Goal: Information Seeking & Learning: Learn about a topic

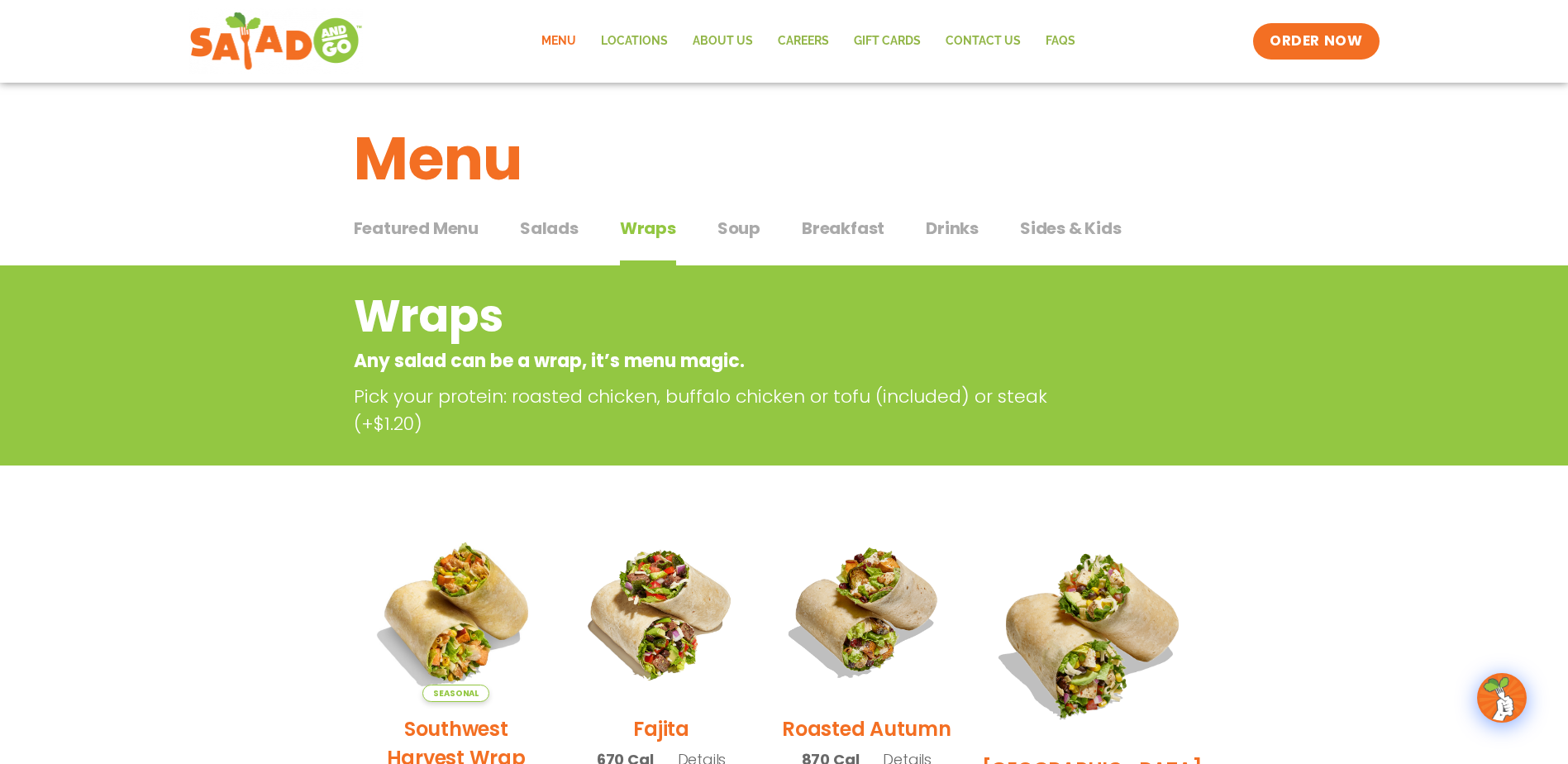
click at [539, 217] on span "Salads" at bounding box center [549, 228] width 59 height 25
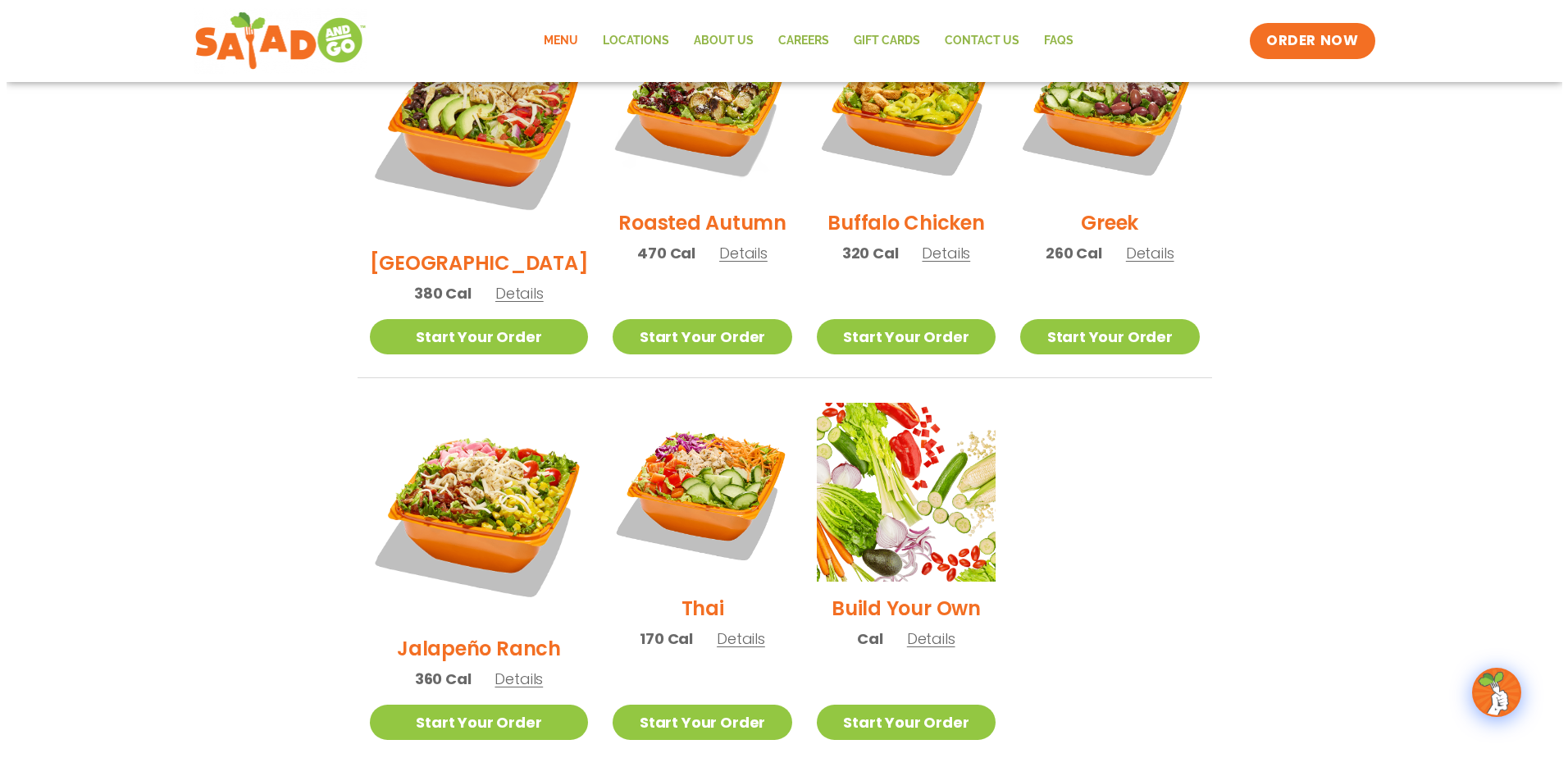
scroll to position [902, 0]
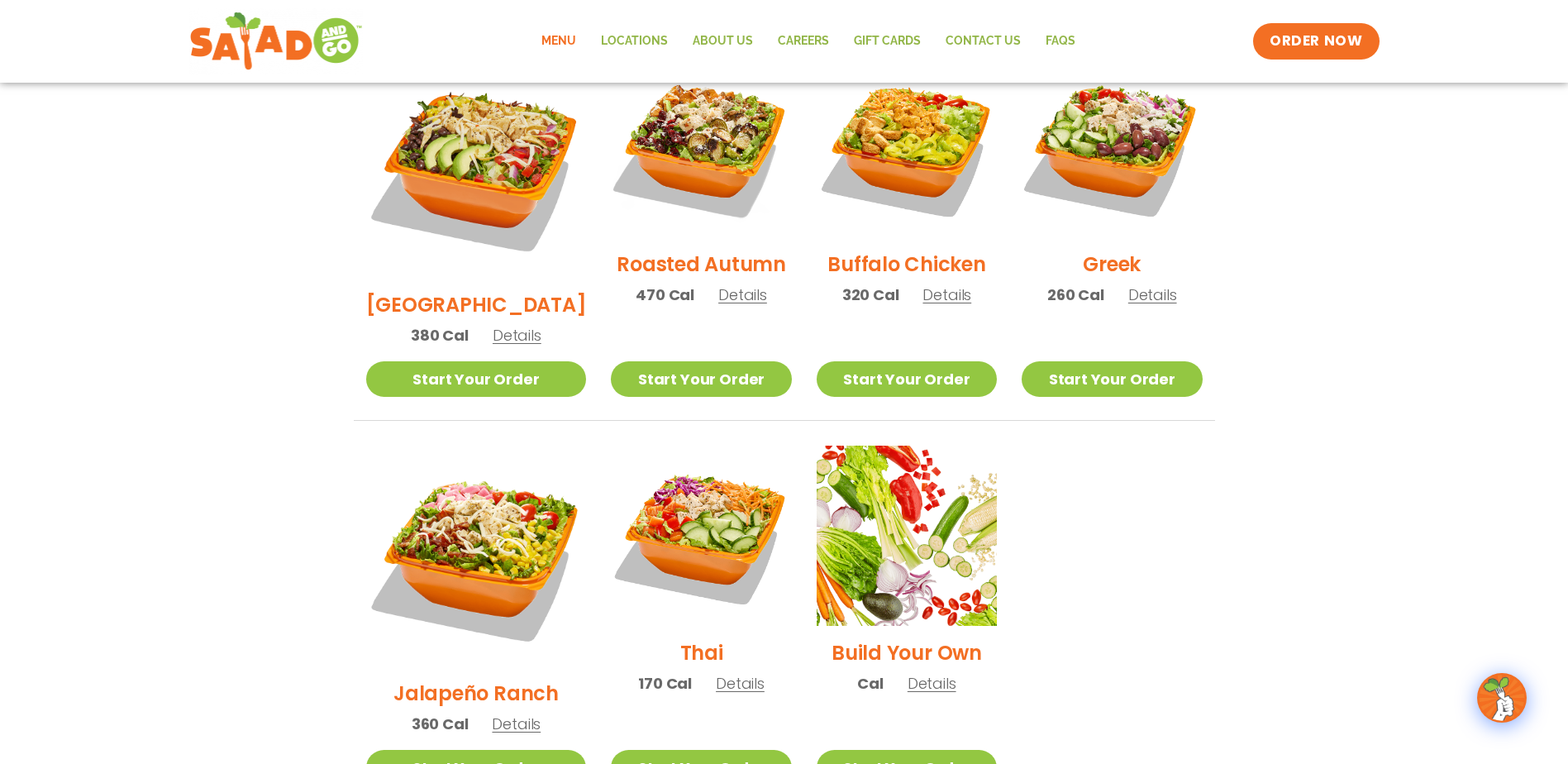
click at [731, 673] on span "Details" at bounding box center [739, 683] width 48 height 21
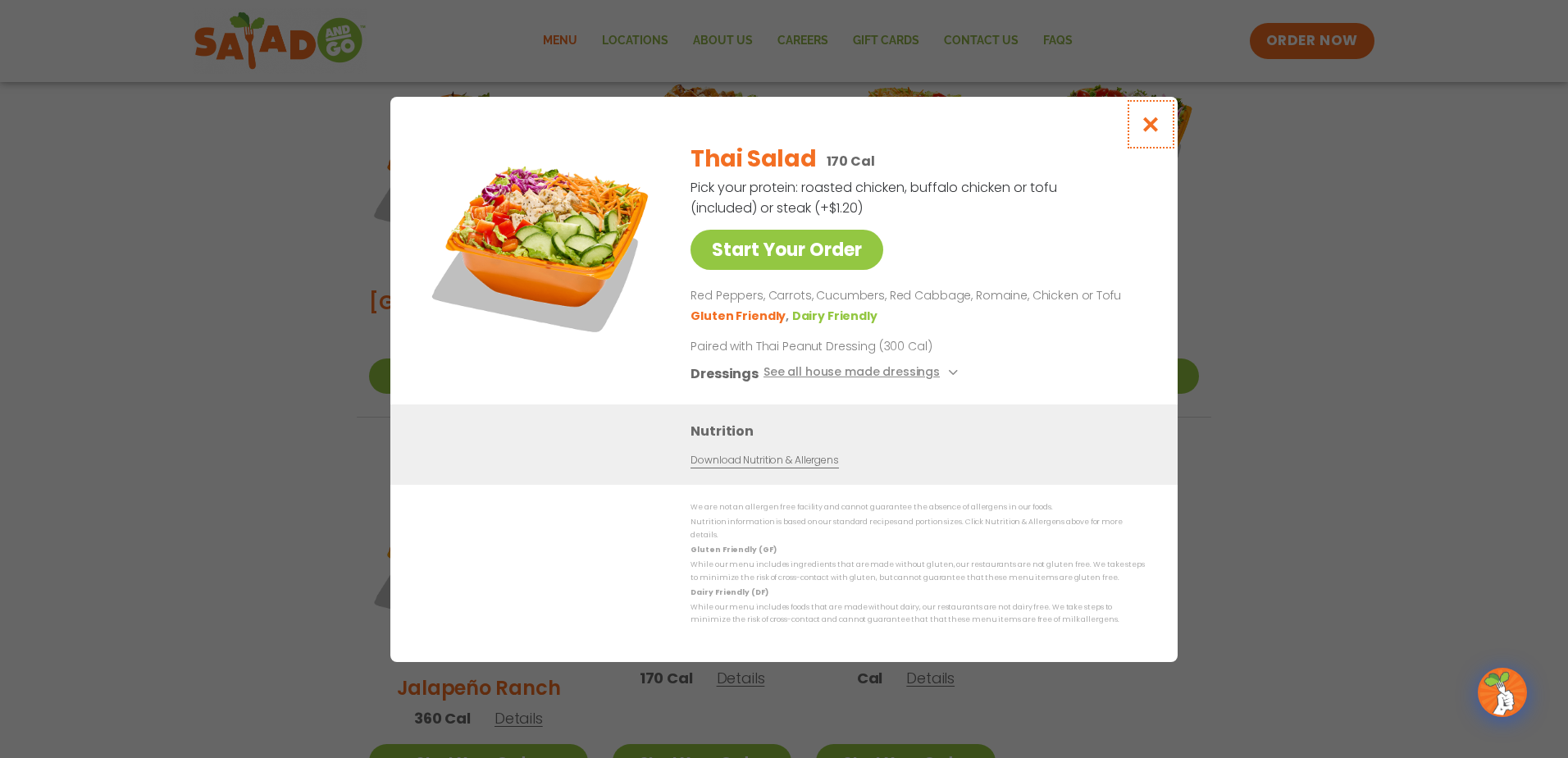
click at [1152, 129] on icon "Close modal" at bounding box center [1151, 124] width 21 height 17
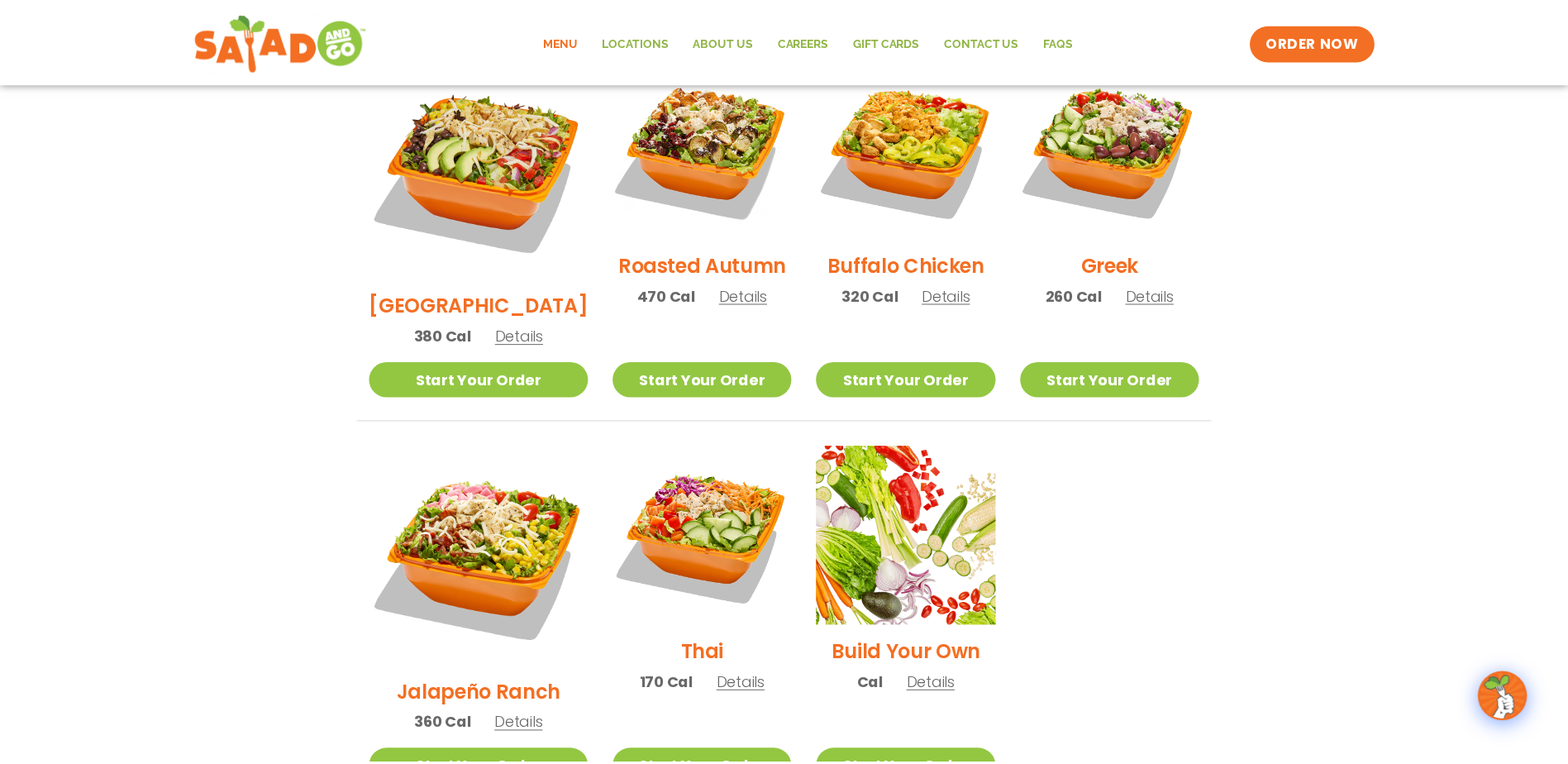
scroll to position [865, 0]
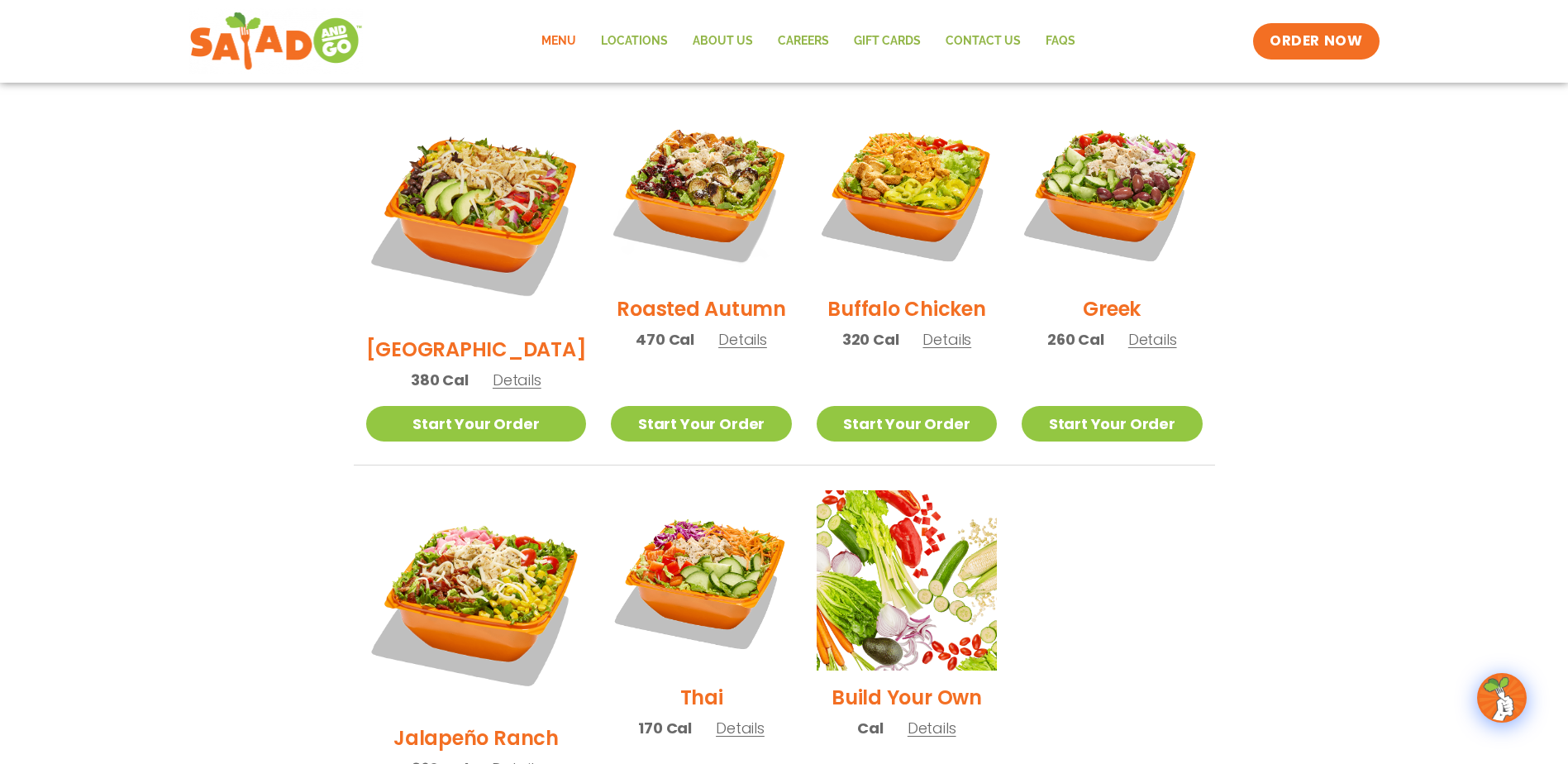
click at [1272, 408] on section "Salads Our house-made dressings make our huge portions even more delicious. Goo…" at bounding box center [784, 126] width 1568 height 1453
click at [716, 717] on span "Details" at bounding box center [739, 728] width 48 height 21
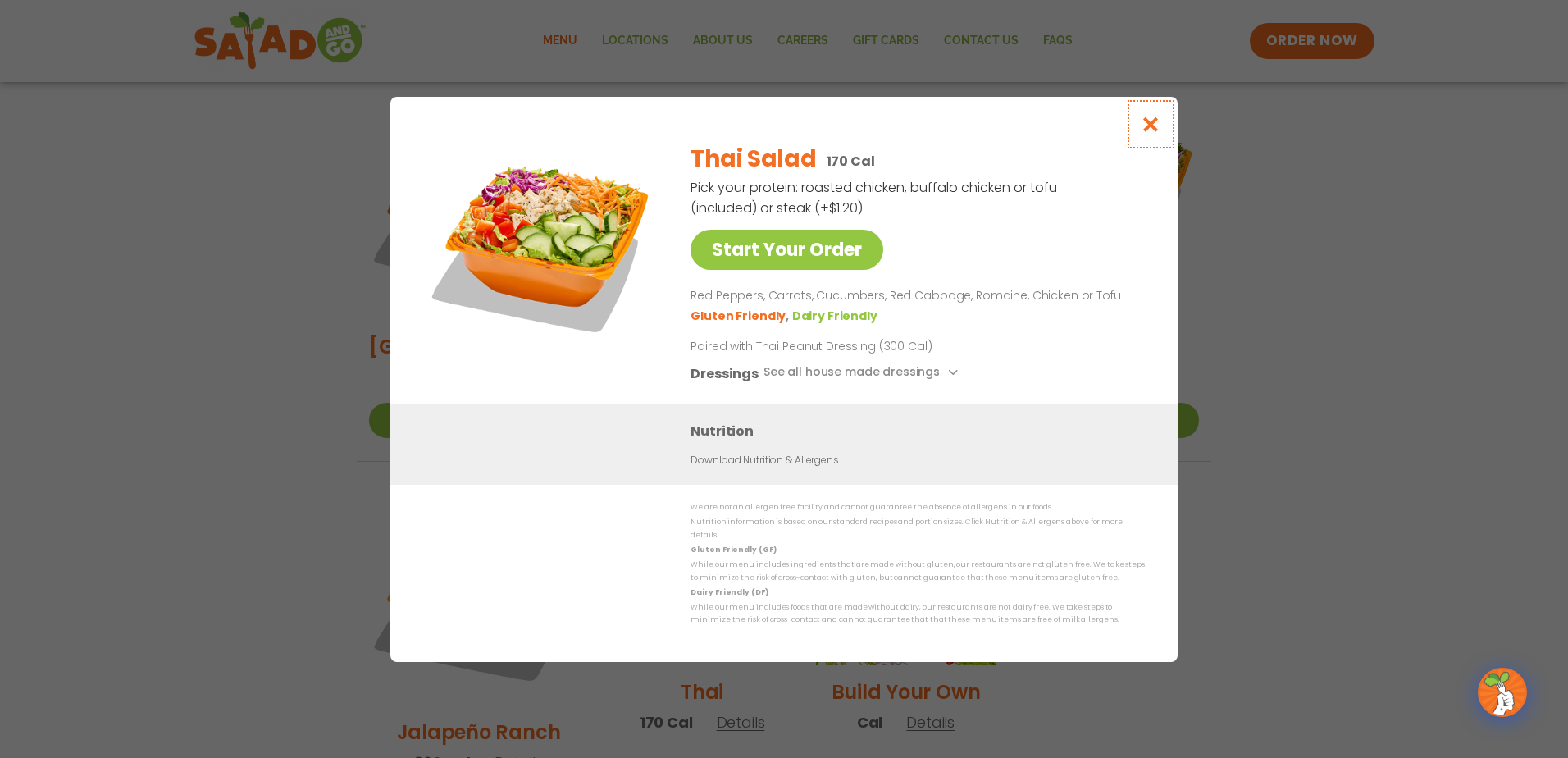
click at [1156, 127] on icon "Close modal" at bounding box center [1151, 124] width 21 height 17
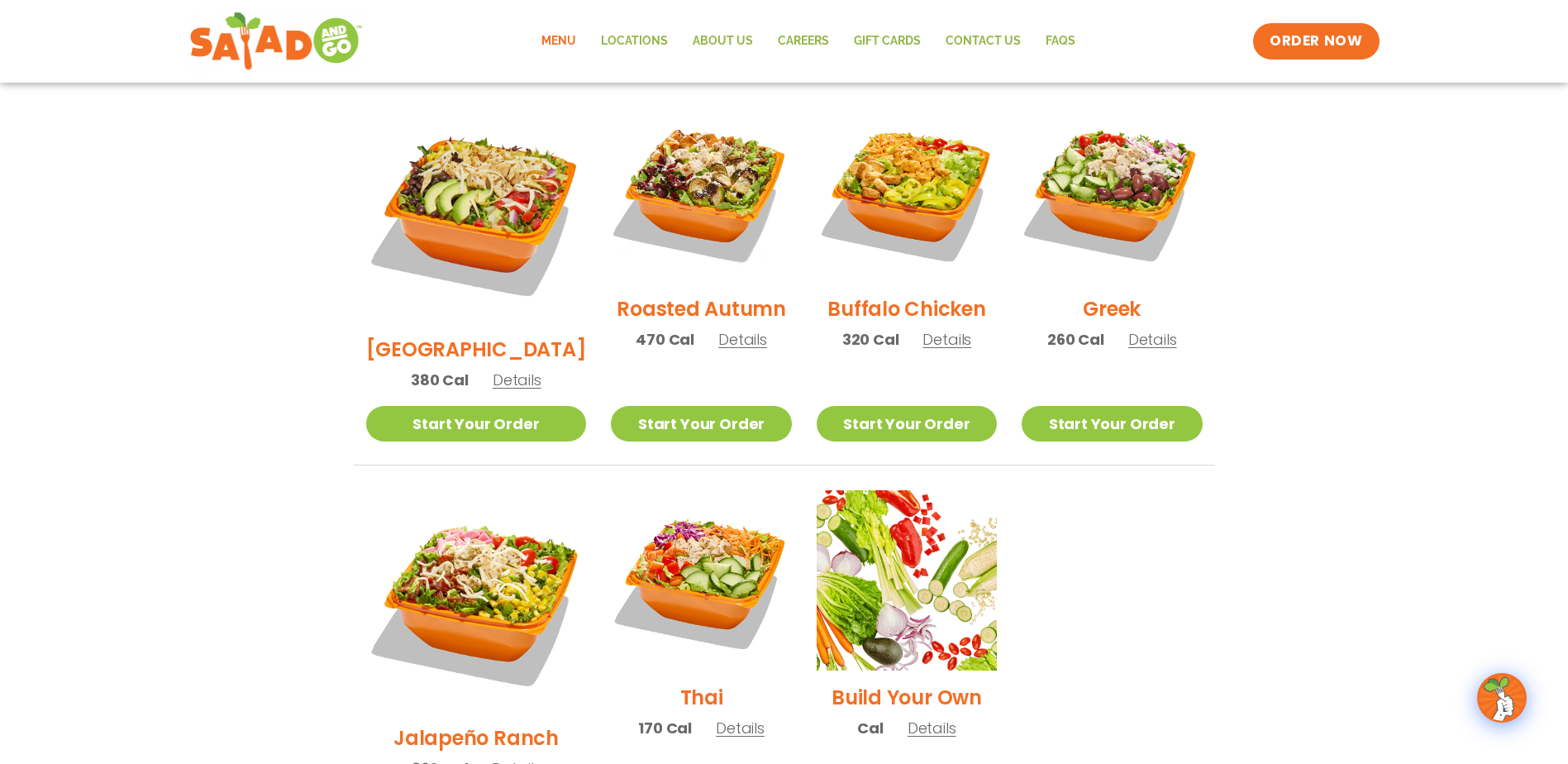
click at [1257, 429] on section "Salads Our house-made dressings make our huge portions even more delicious. Goo…" at bounding box center [784, 126] width 1568 height 1453
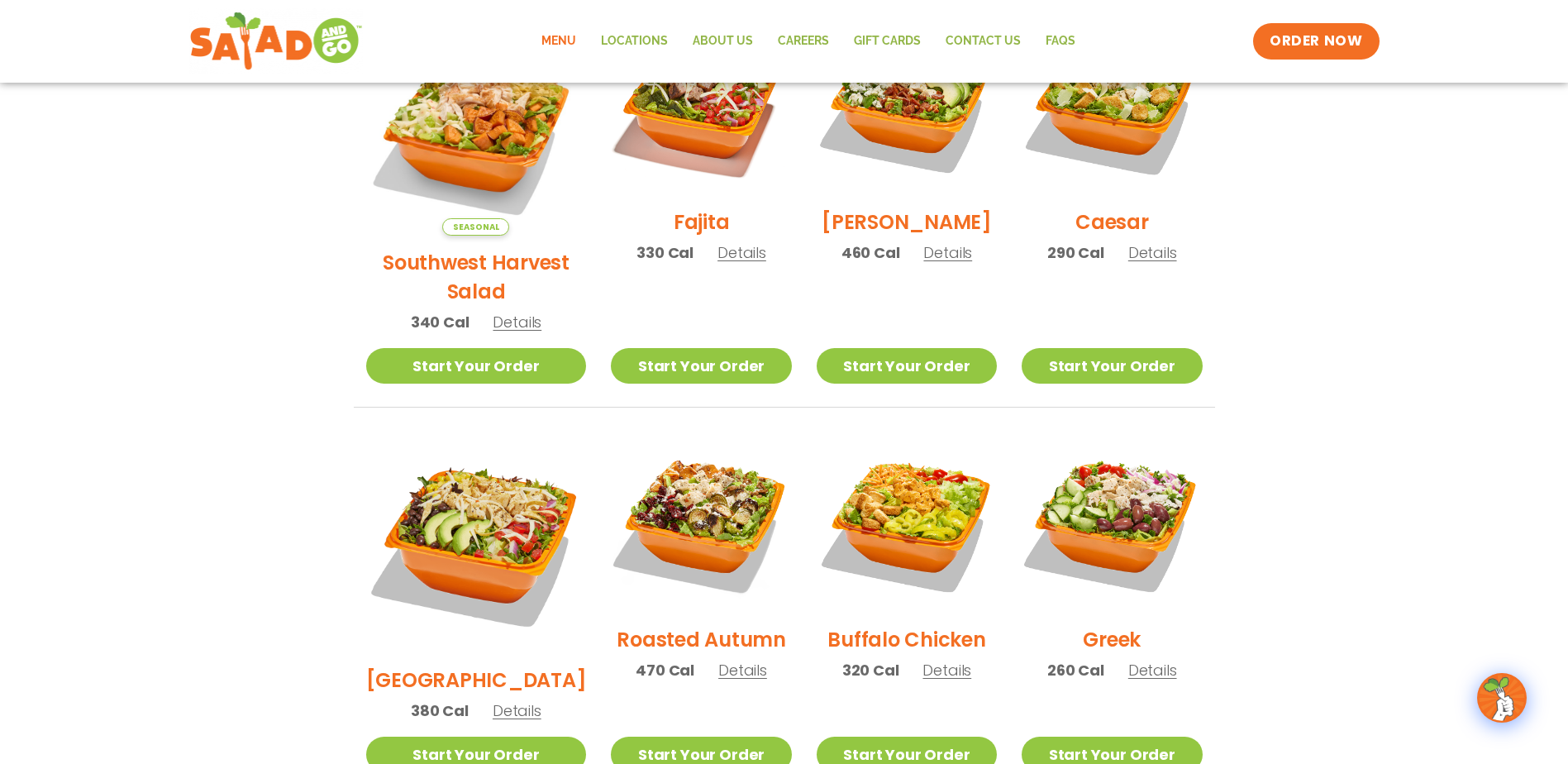
scroll to position [451, 0]
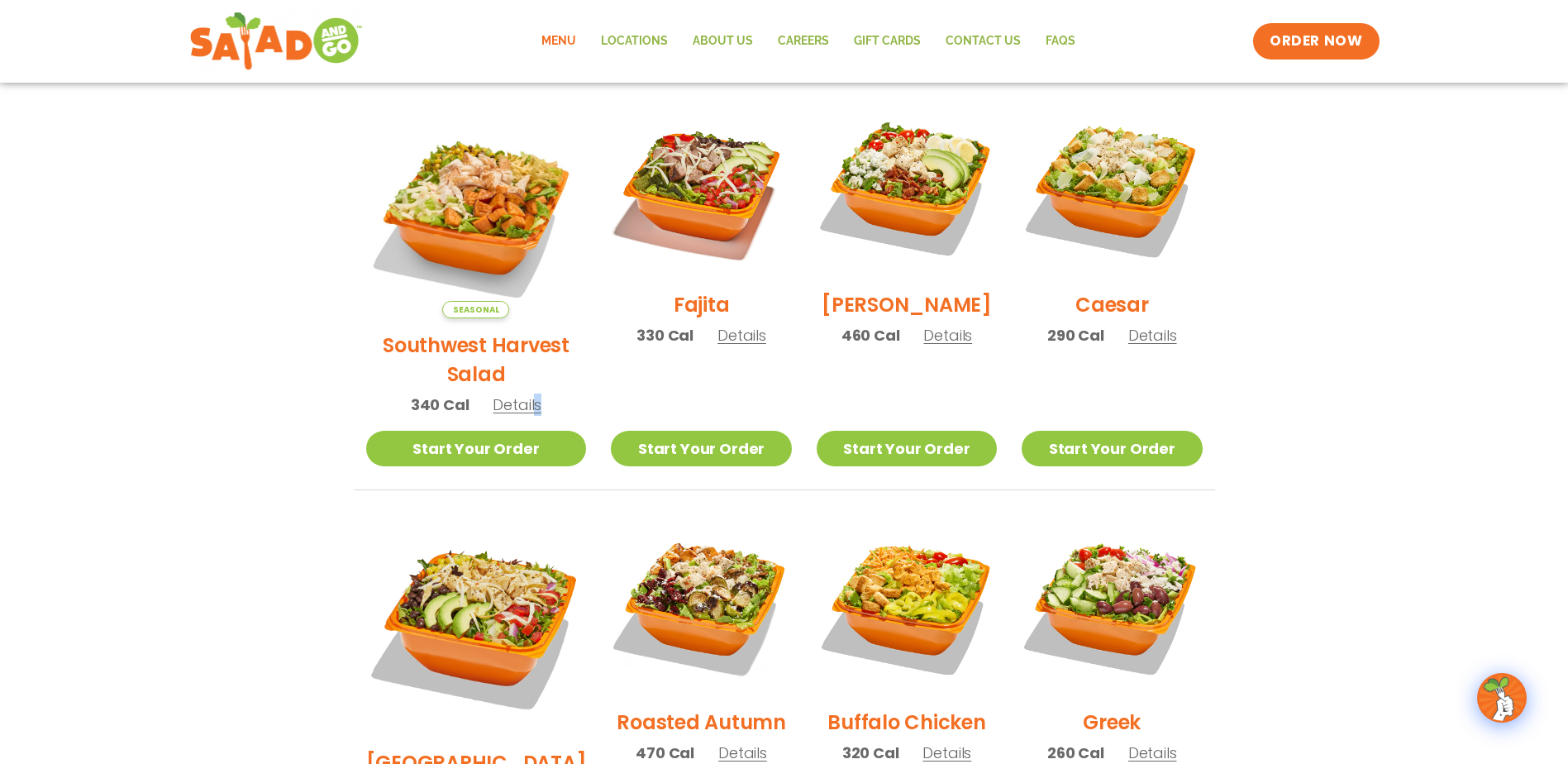
click at [526, 369] on div "Seasonal Southwest Harvest Salad 340 Cal Details" at bounding box center [476, 264] width 220 height 334
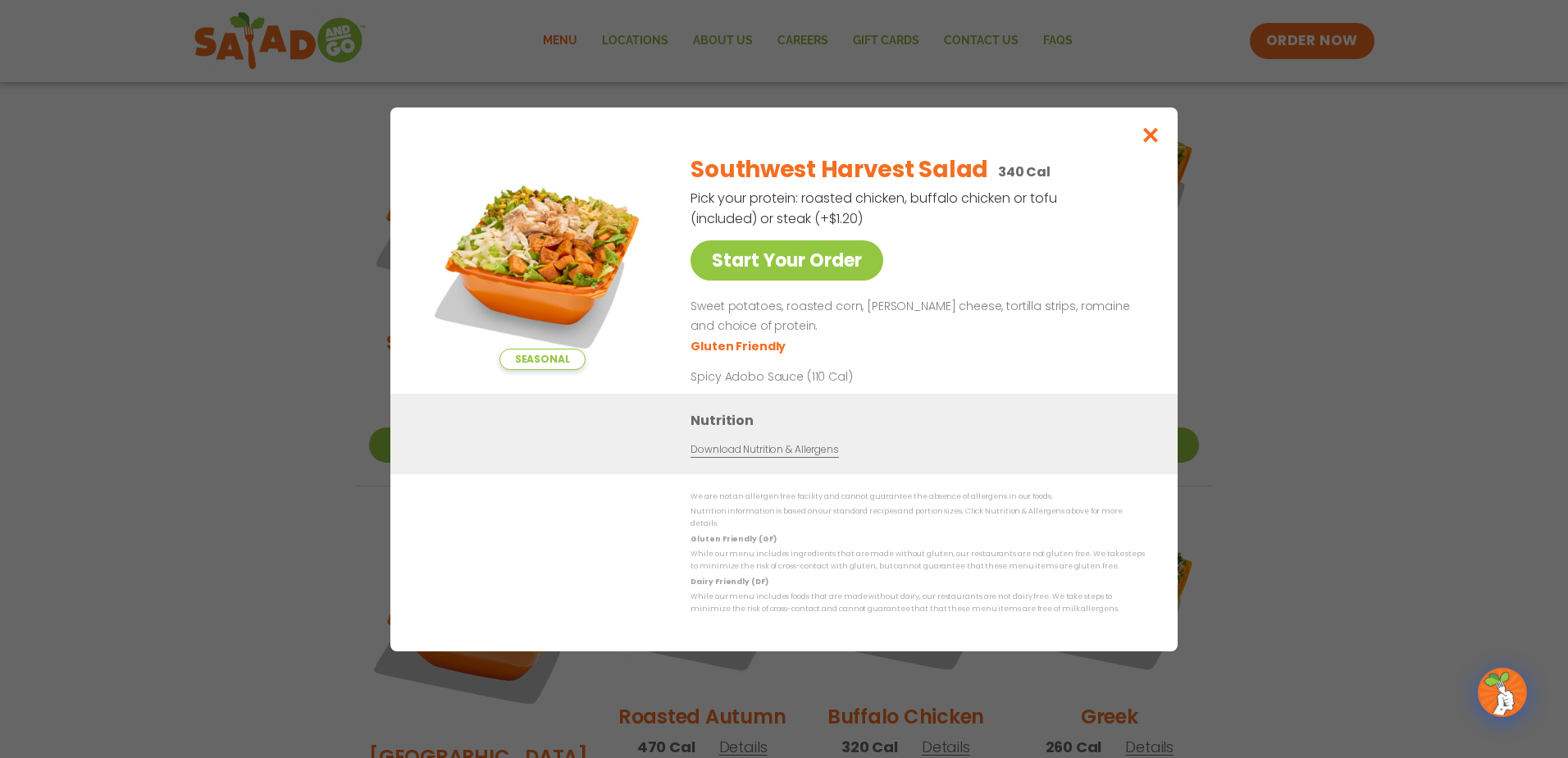
drag, startPoint x: 522, startPoint y: 366, endPoint x: 531, endPoint y: 429, distance: 63.6
click at [531, 429] on div "Nutrition Download Nutrition & Allergens" at bounding box center [784, 433] width 787 height 80
click at [1146, 141] on icon "Close modal" at bounding box center [1151, 135] width 21 height 17
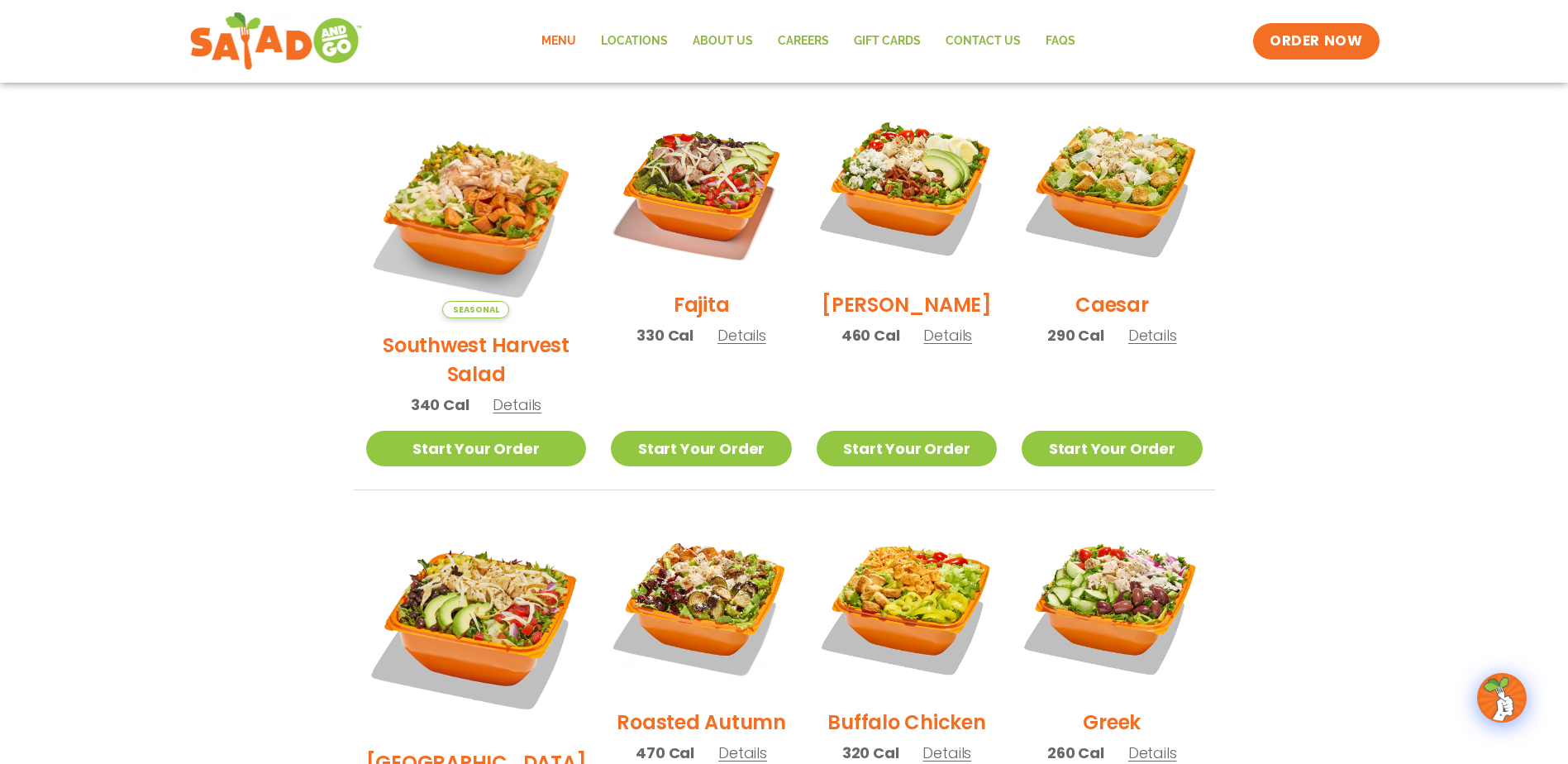
click at [1254, 291] on section "Salads Our house-made dressings make our huge portions even more delicious. Goo…" at bounding box center [784, 540] width 1568 height 1453
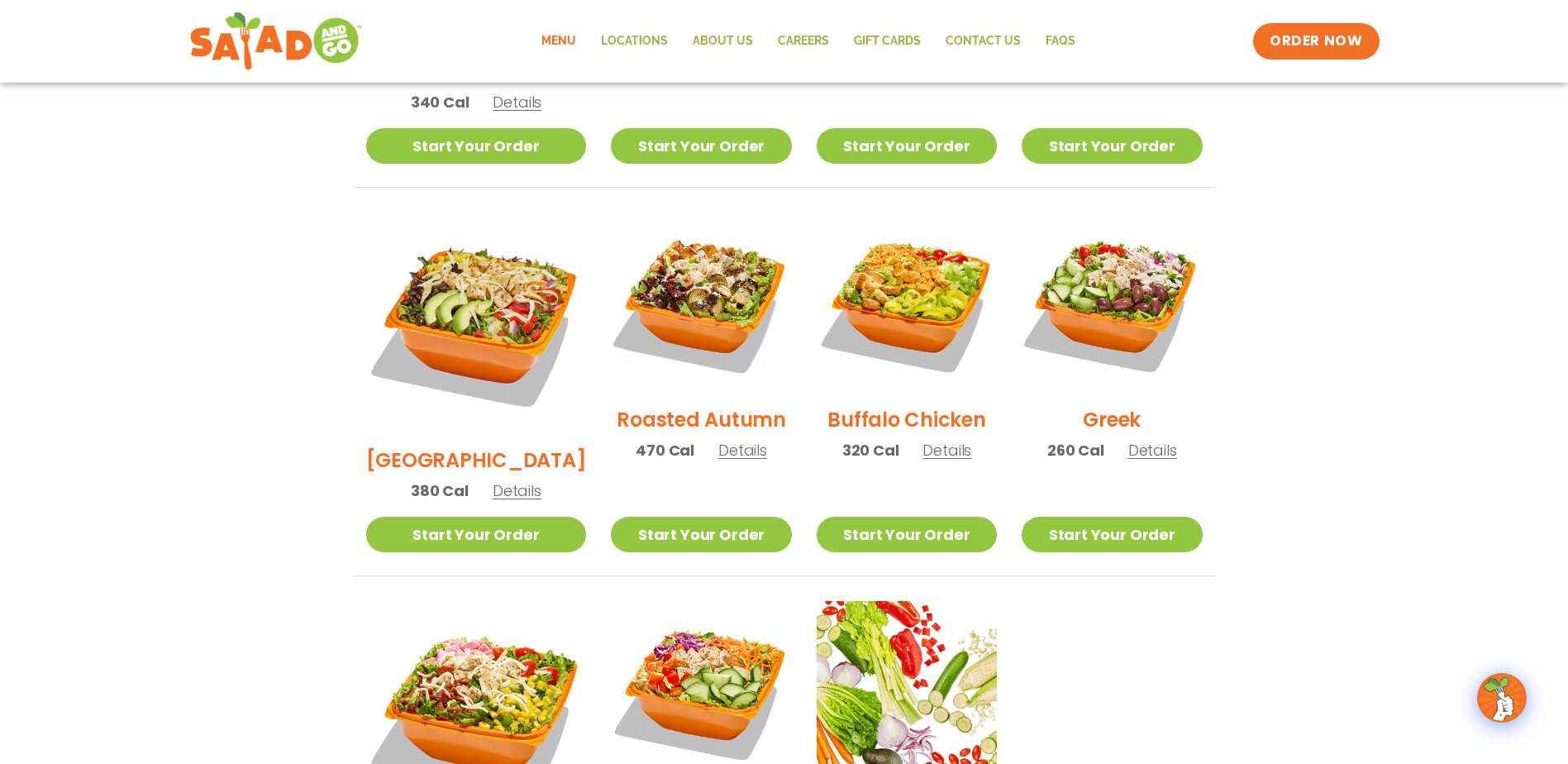
scroll to position [865, 0]
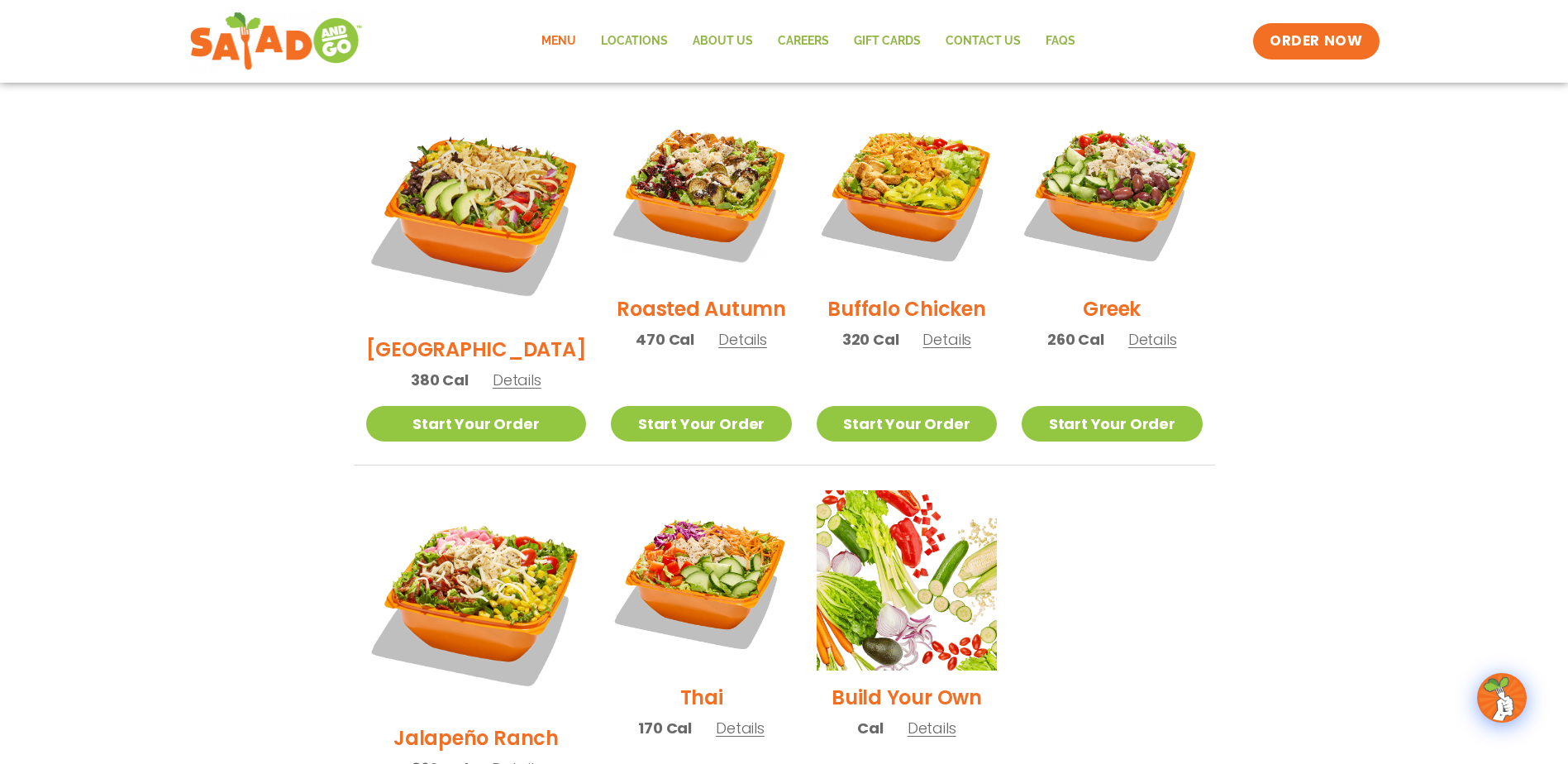
click at [911, 717] on span "Details" at bounding box center [931, 728] width 48 height 21
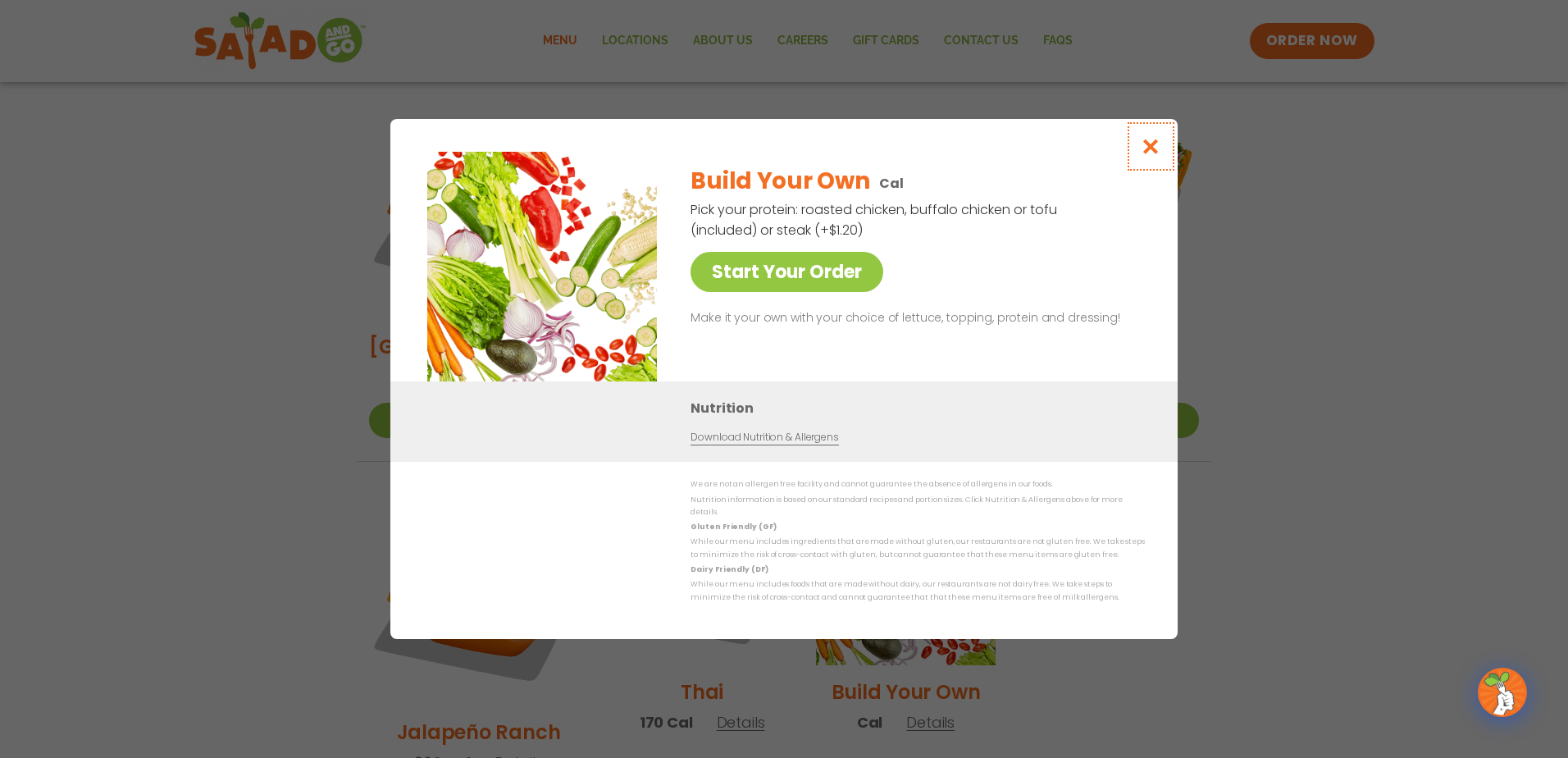
click at [1143, 150] on icon "Close modal" at bounding box center [1151, 146] width 21 height 17
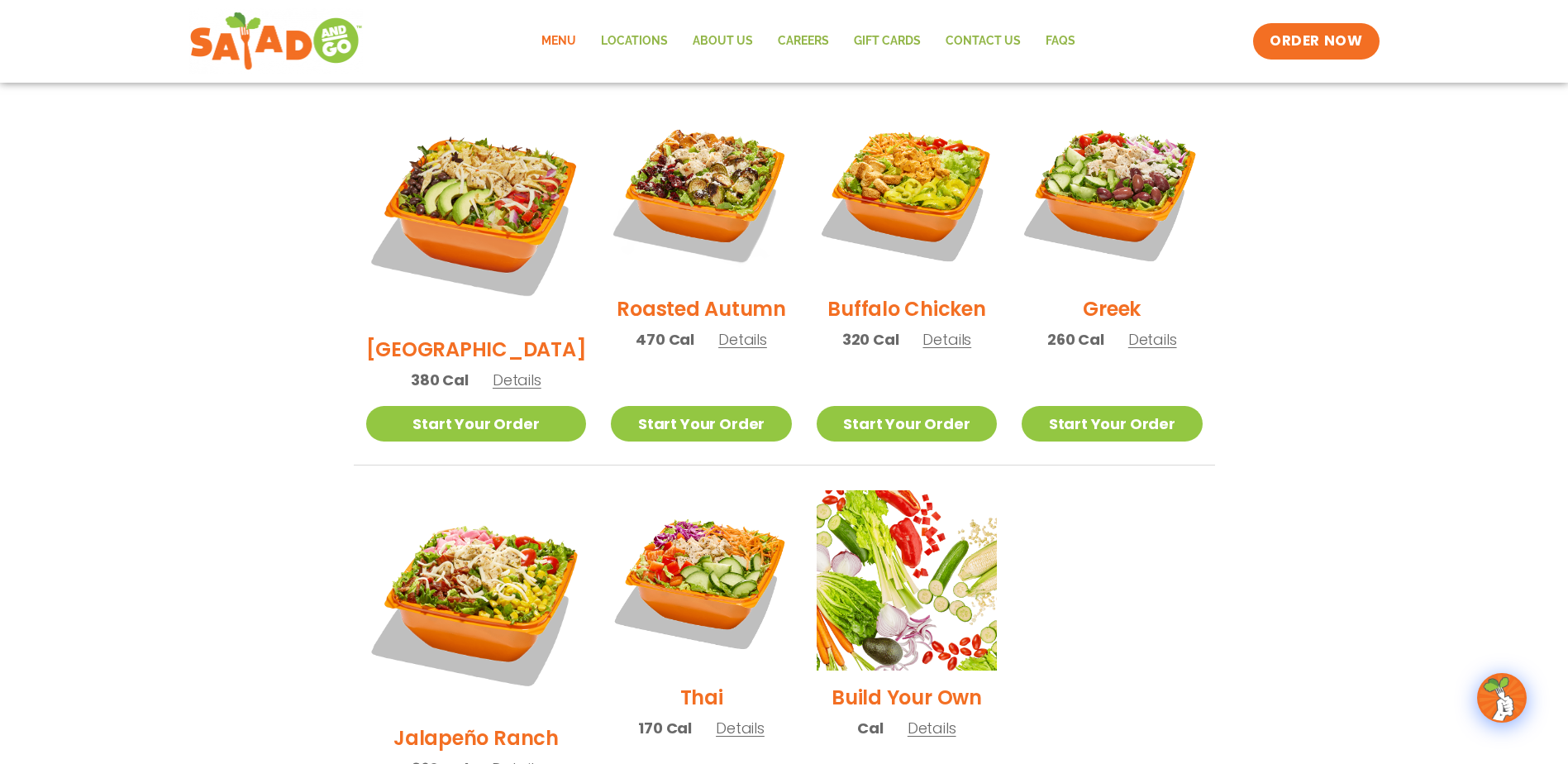
click at [930, 329] on span "Details" at bounding box center [947, 339] width 48 height 21
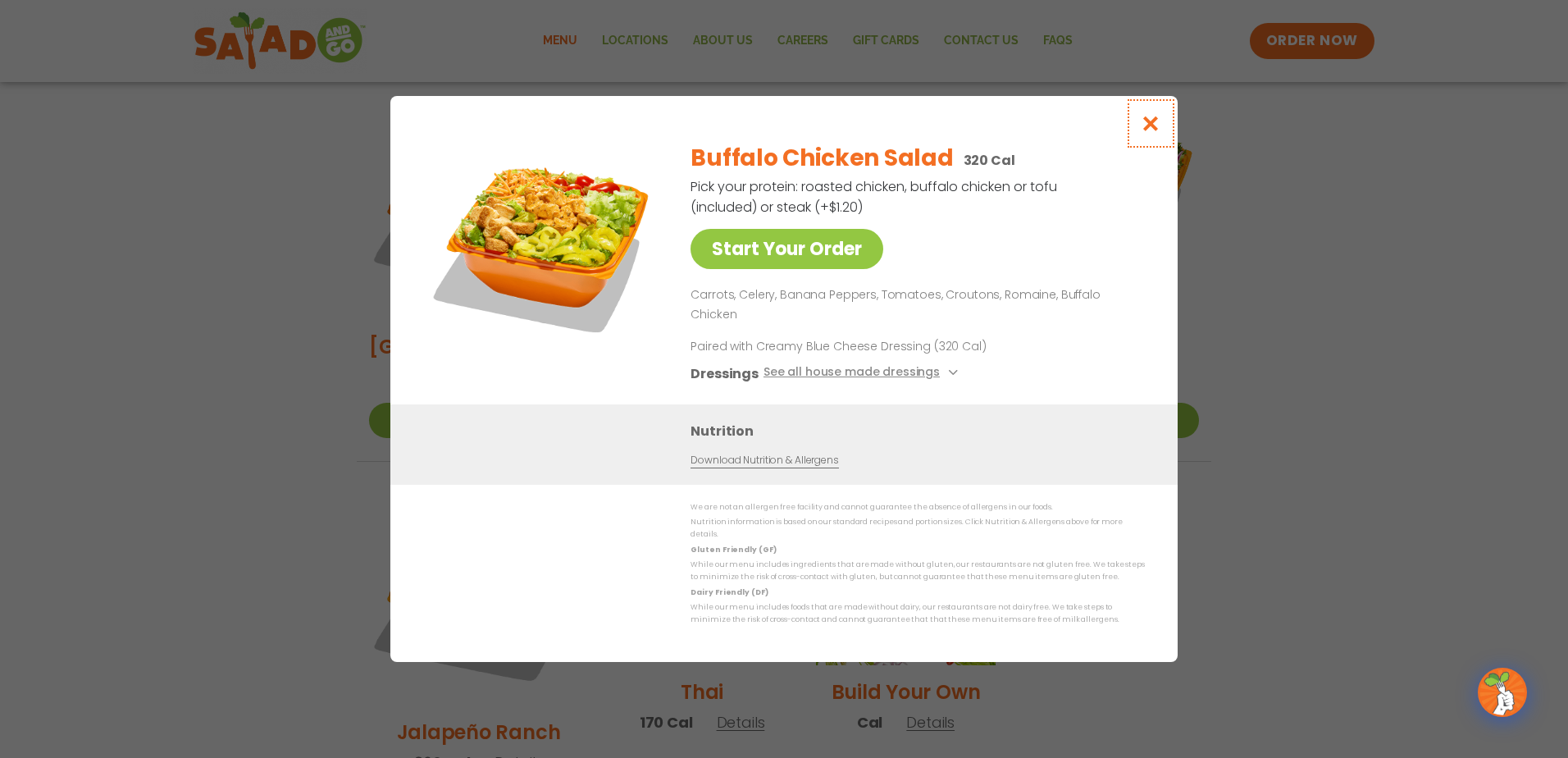
click at [1144, 132] on icon "Close modal" at bounding box center [1151, 124] width 21 height 17
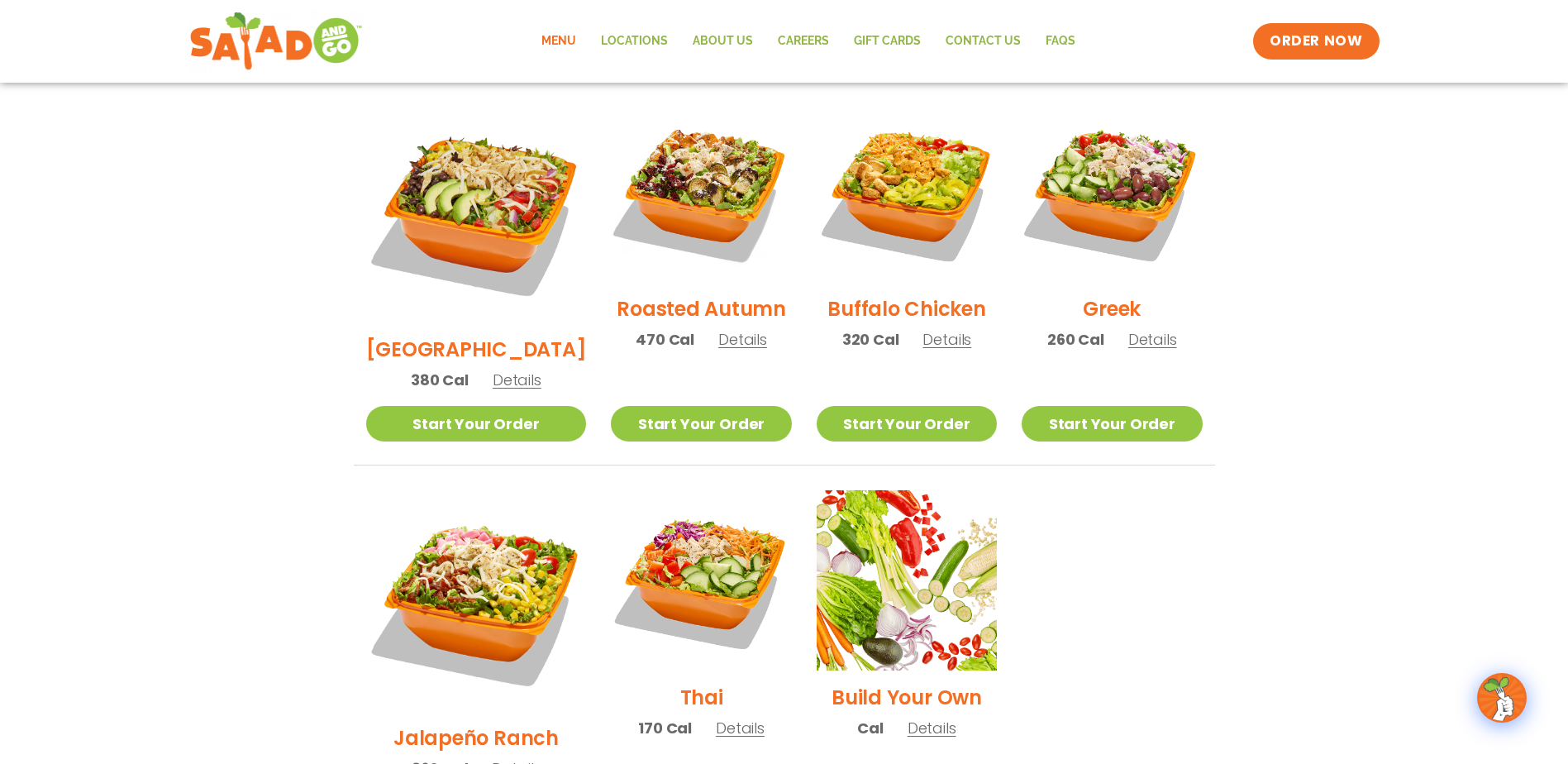
click at [716, 717] on span "Details" at bounding box center [739, 728] width 48 height 21
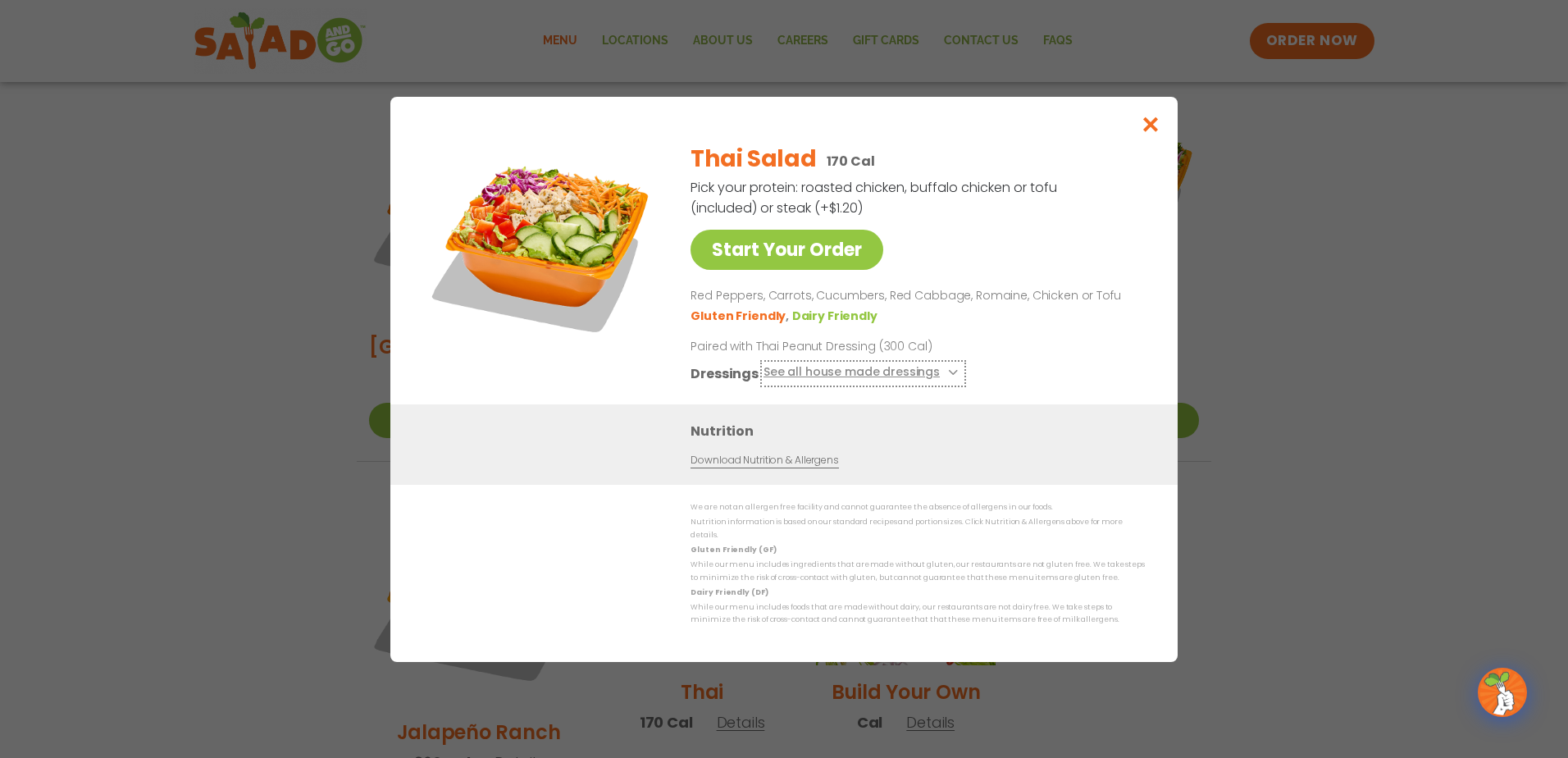
click at [908, 371] on button "See all house made dressings" at bounding box center [863, 372] width 199 height 21
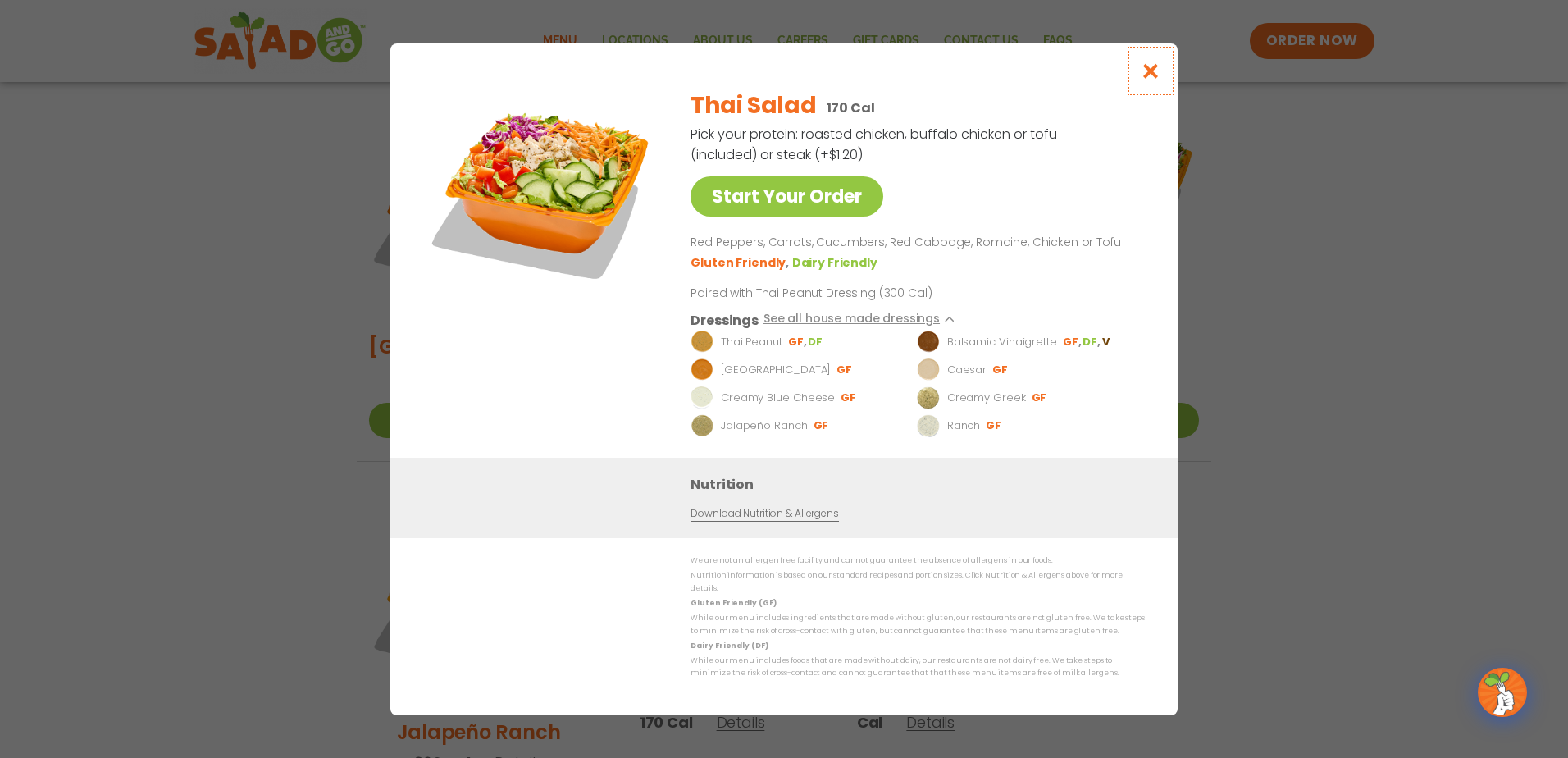
click at [1159, 76] on icon "Close modal" at bounding box center [1151, 71] width 21 height 17
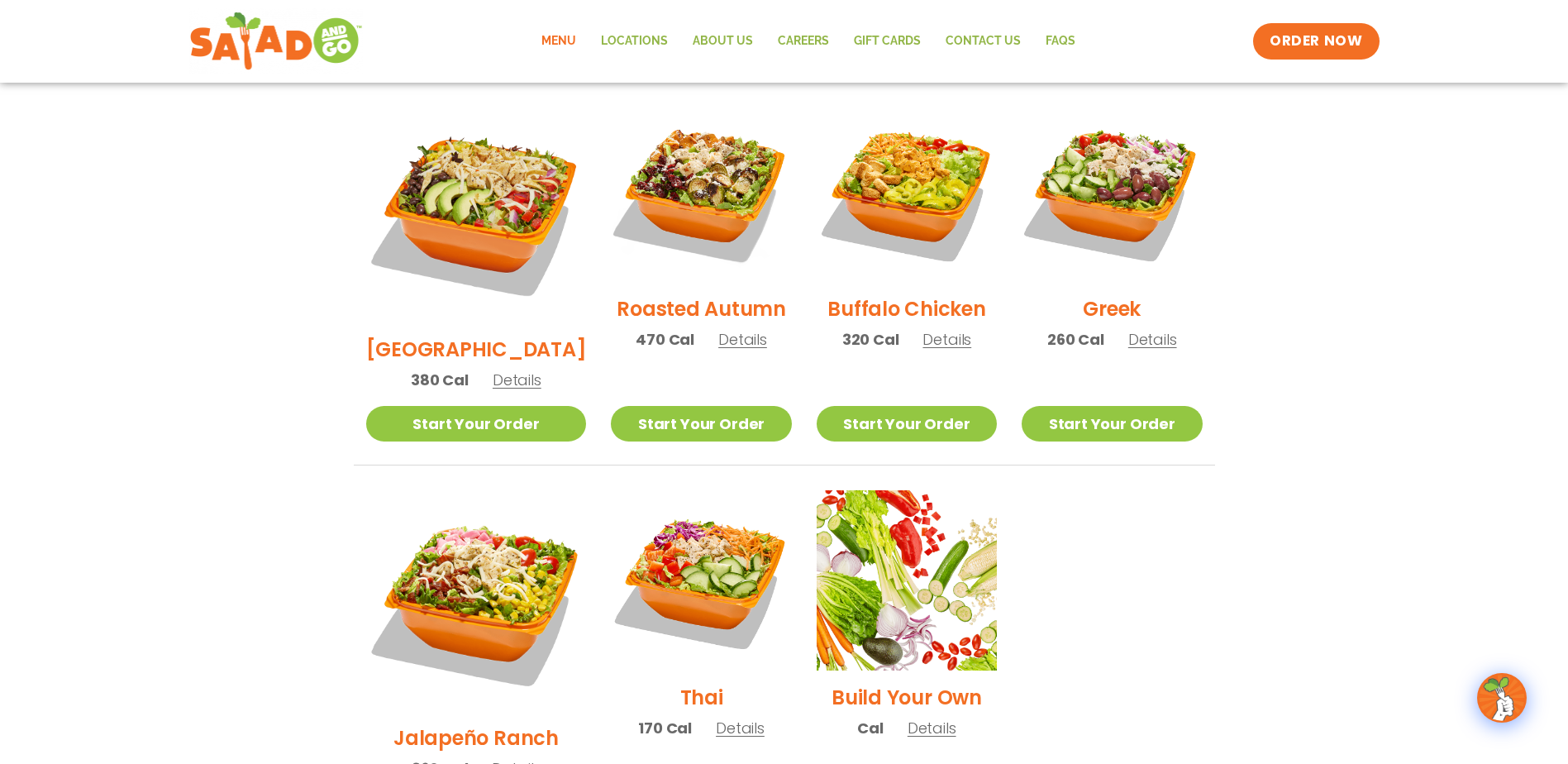
click at [718, 329] on span "Details" at bounding box center [742, 339] width 48 height 21
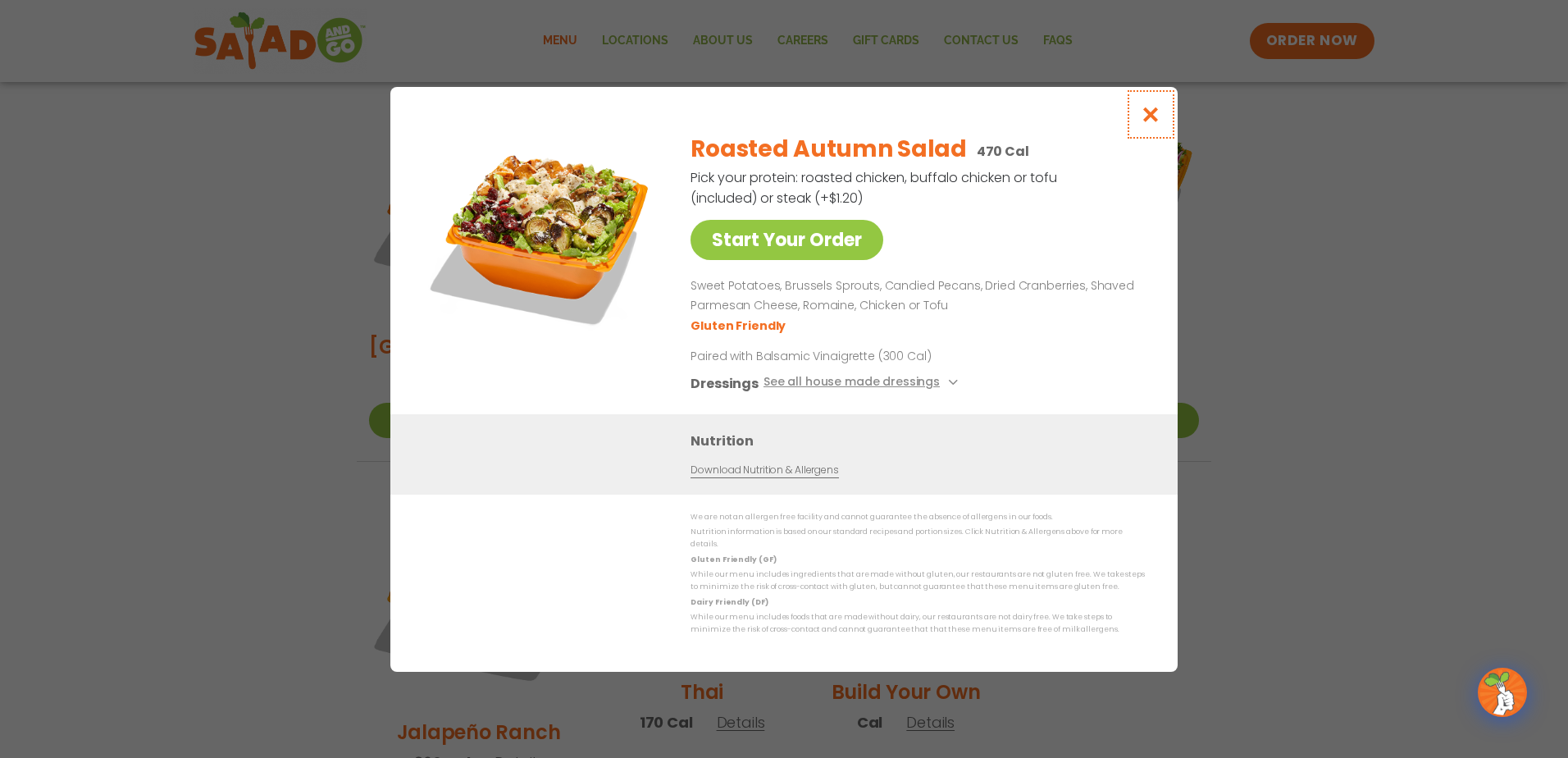
click at [1147, 116] on icon "Close modal" at bounding box center [1151, 114] width 21 height 17
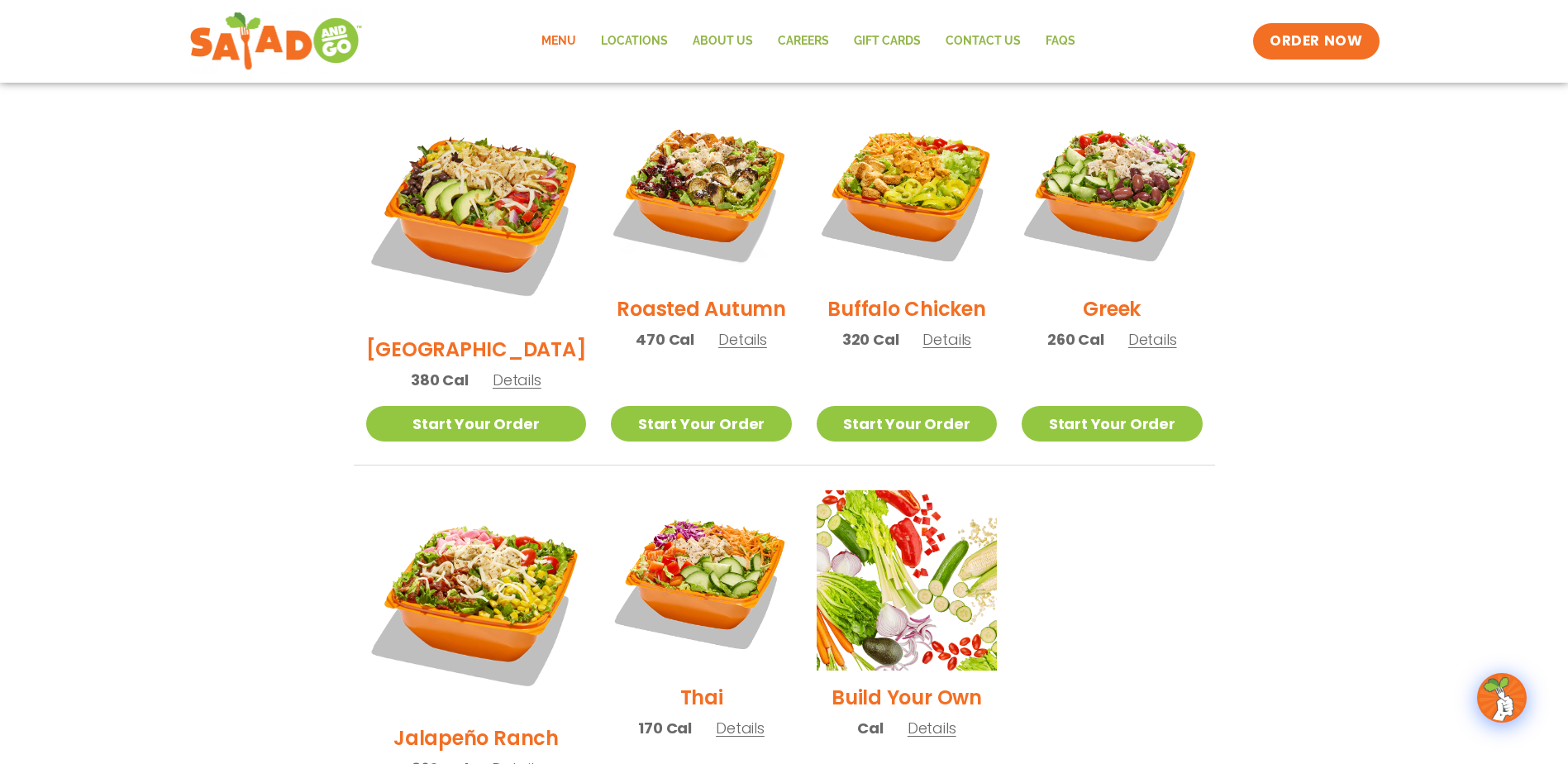
click at [1150, 329] on span "Details" at bounding box center [1152, 339] width 48 height 21
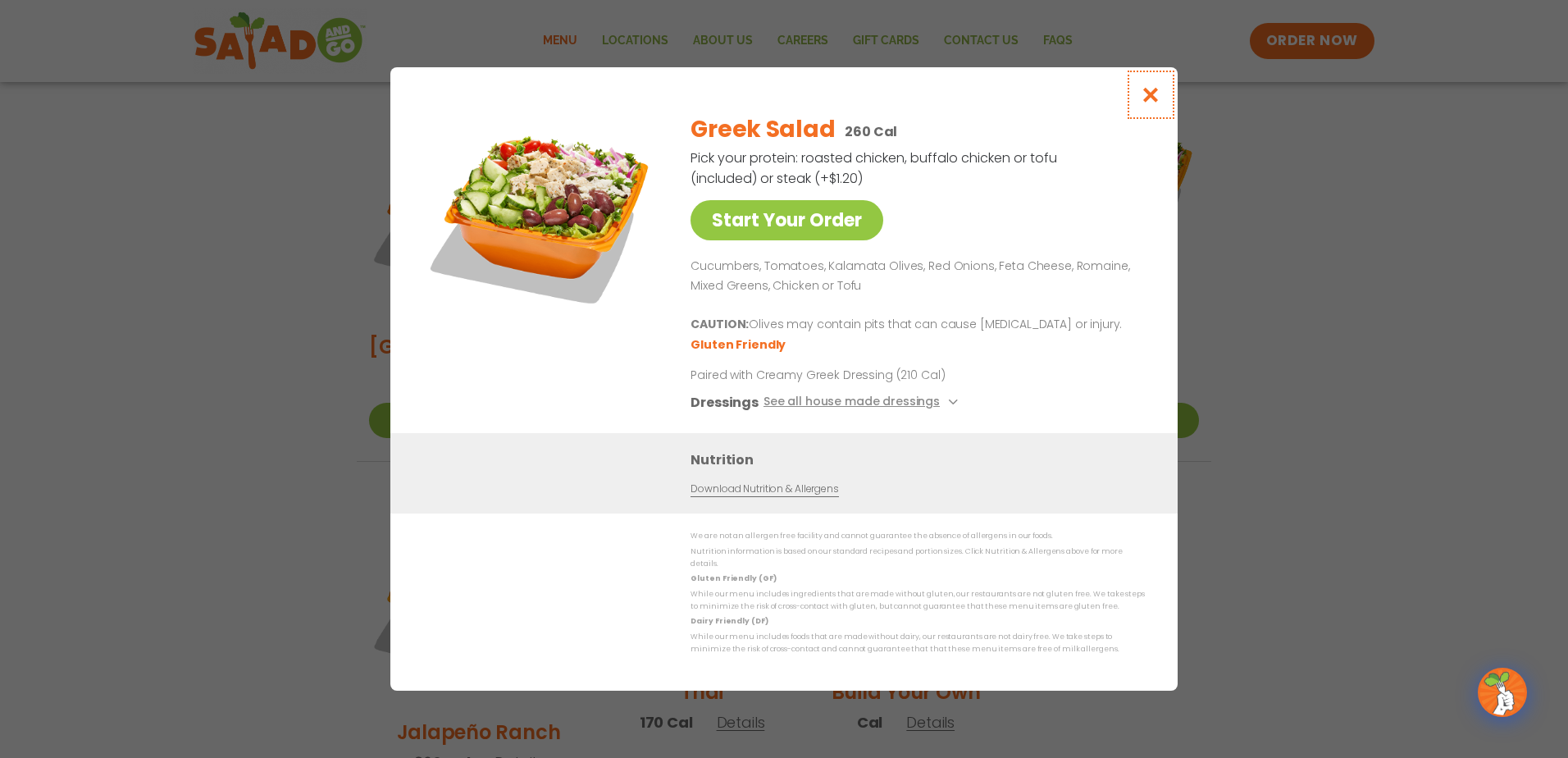
click at [1149, 104] on icon "Close modal" at bounding box center [1151, 94] width 21 height 17
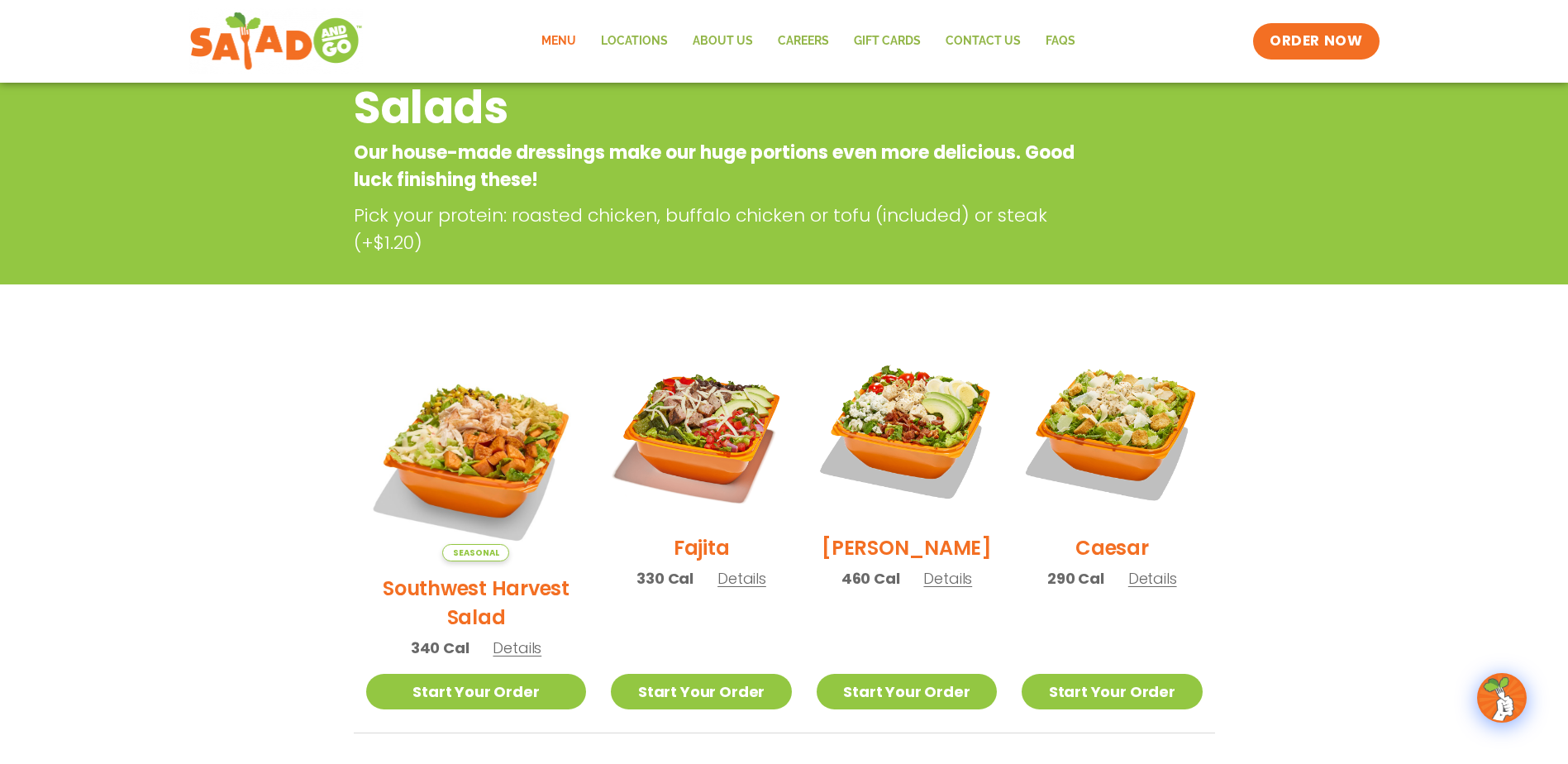
scroll to position [121, 0]
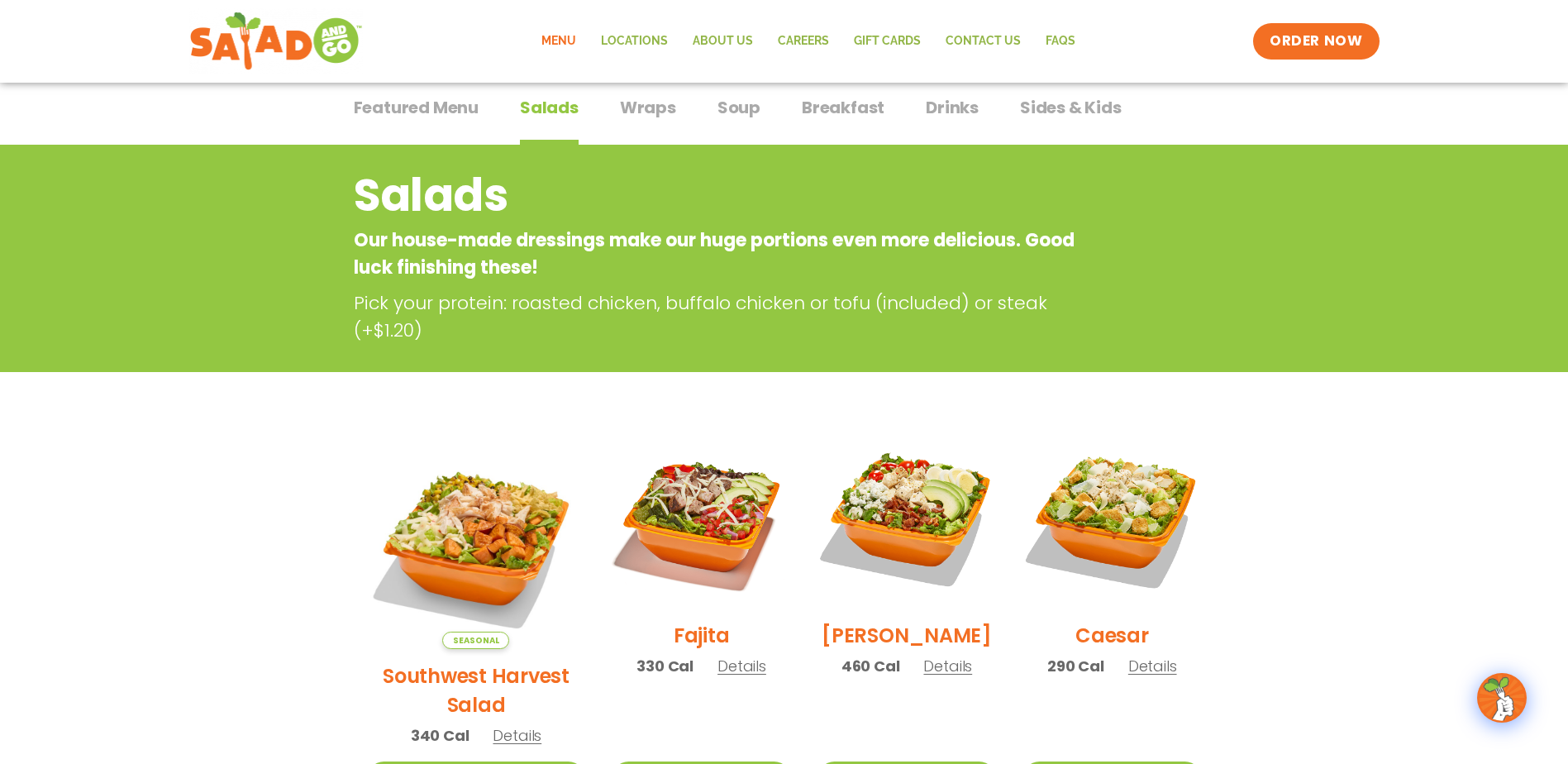
click at [633, 101] on span "Wraps" at bounding box center [647, 107] width 56 height 25
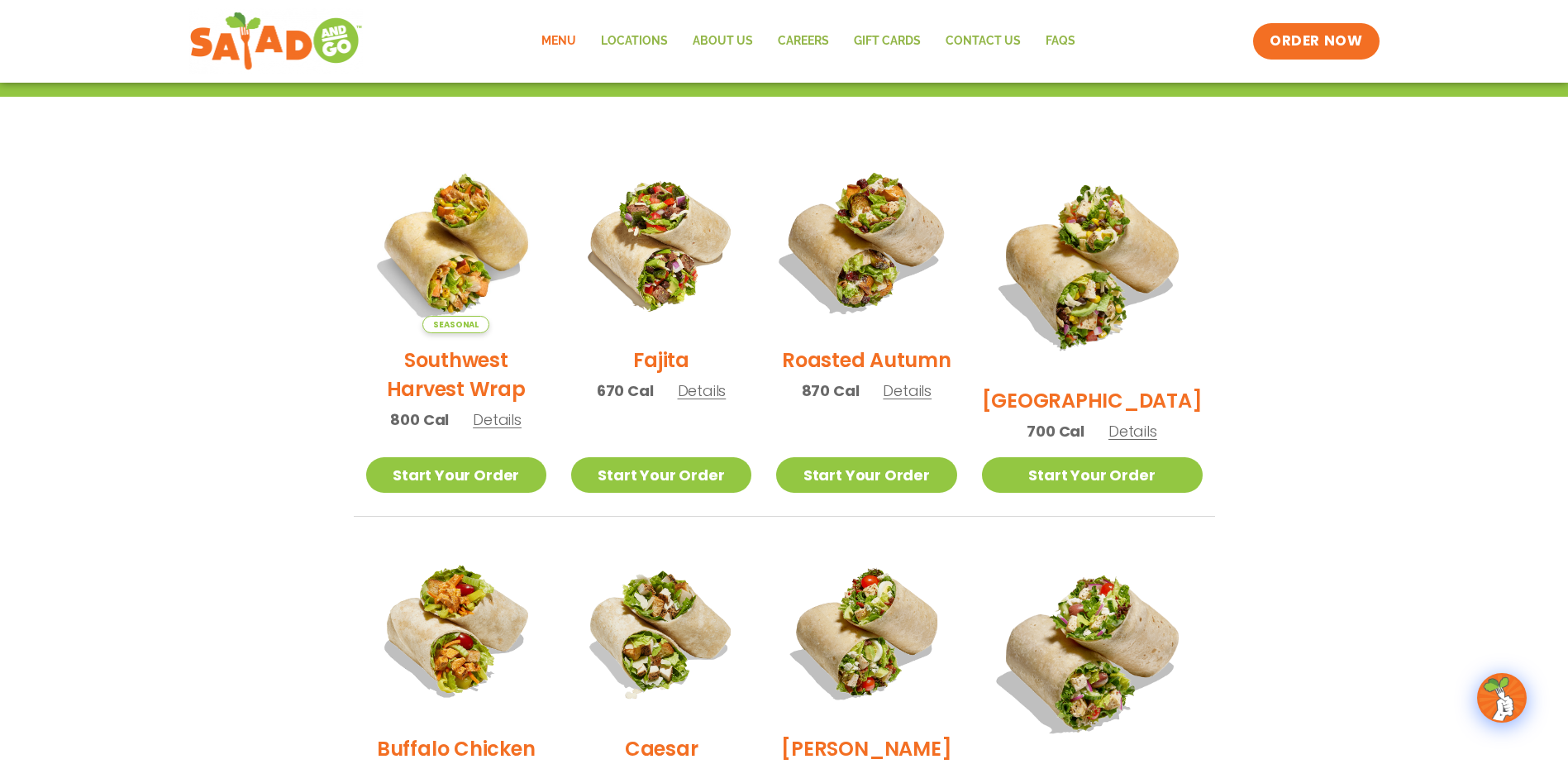
scroll to position [451, 0]
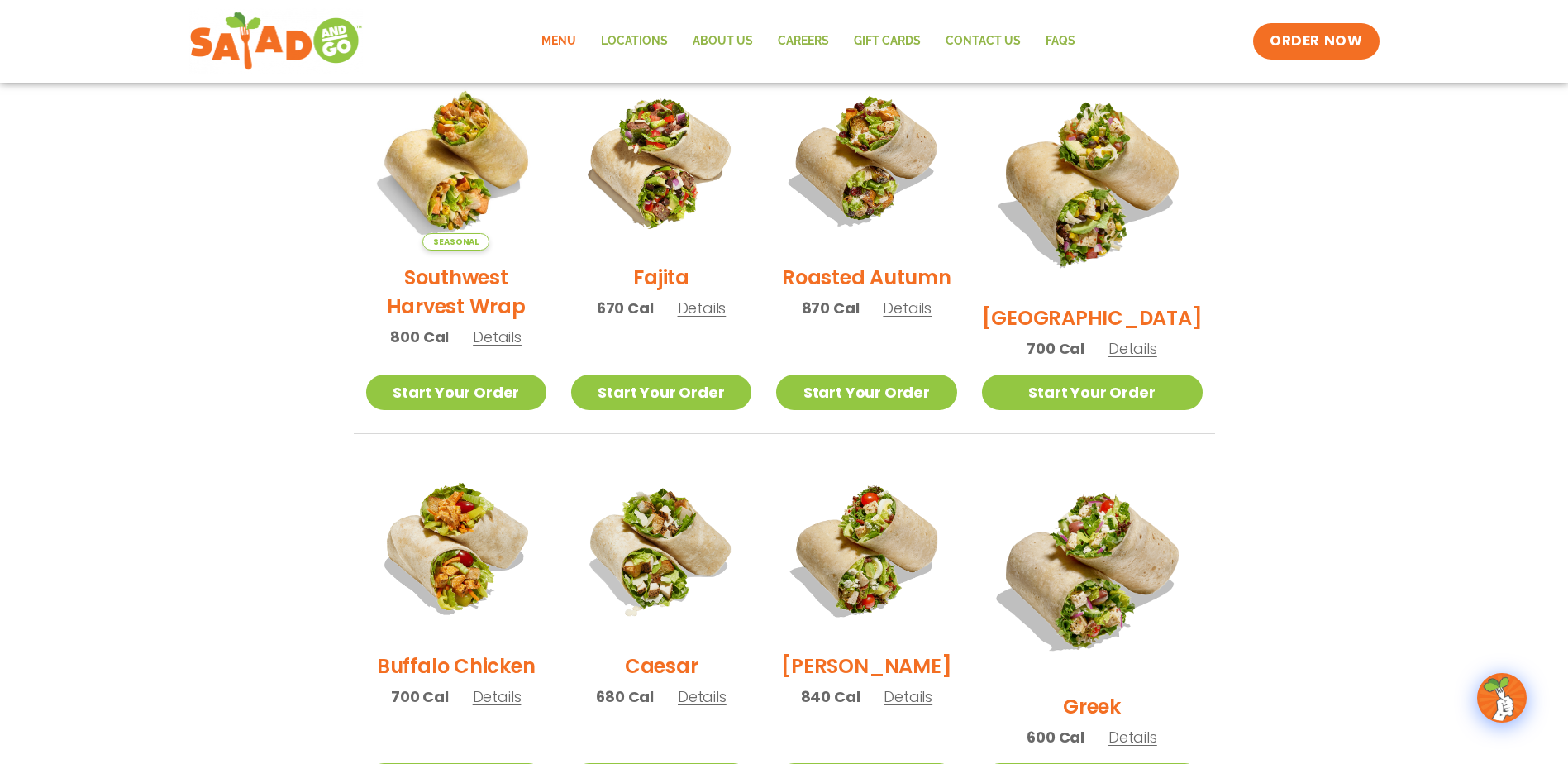
click at [1146, 338] on span "Details" at bounding box center [1132, 349] width 48 height 21
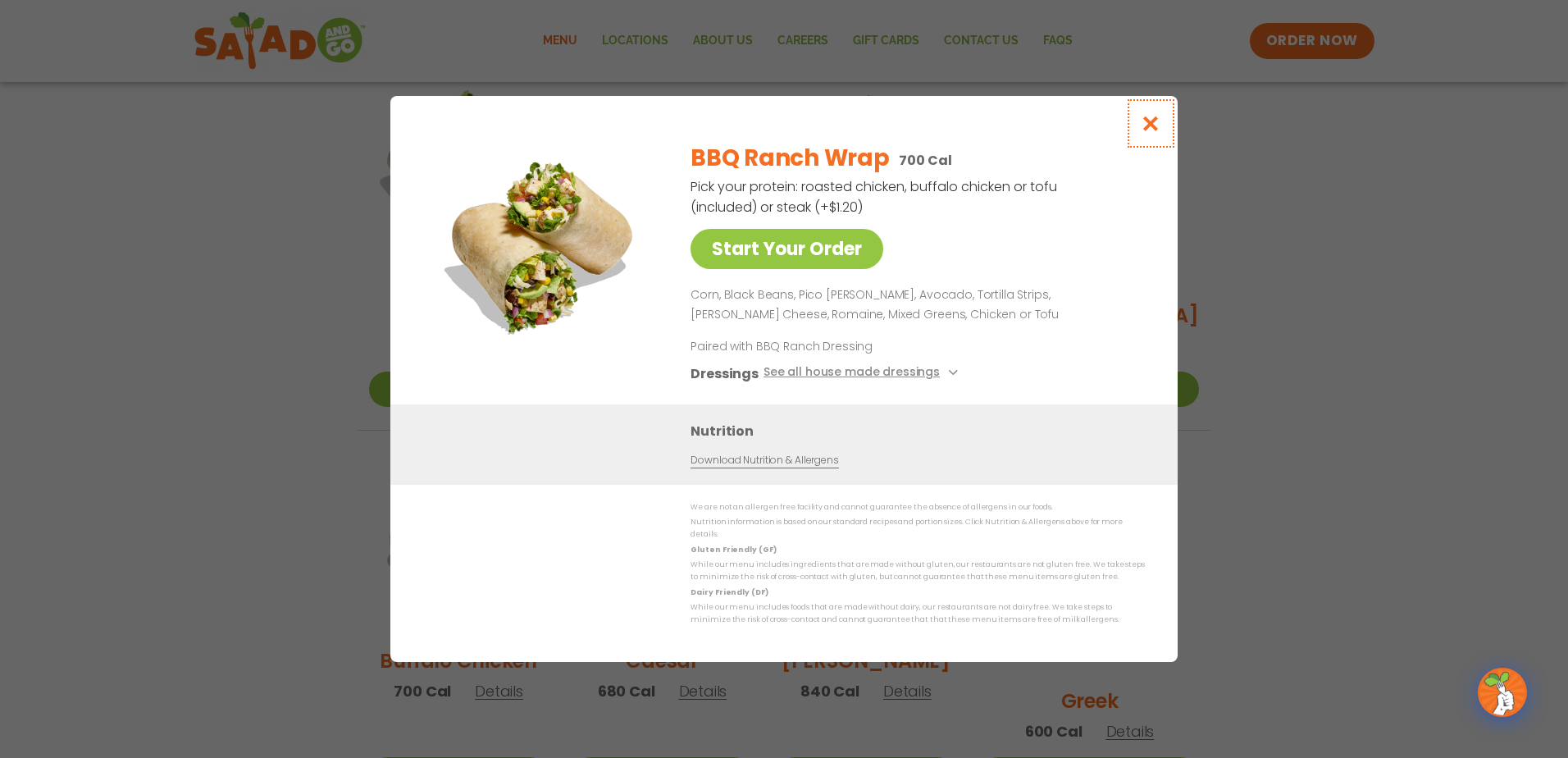
click at [1143, 120] on icon "Close modal" at bounding box center [1151, 124] width 21 height 17
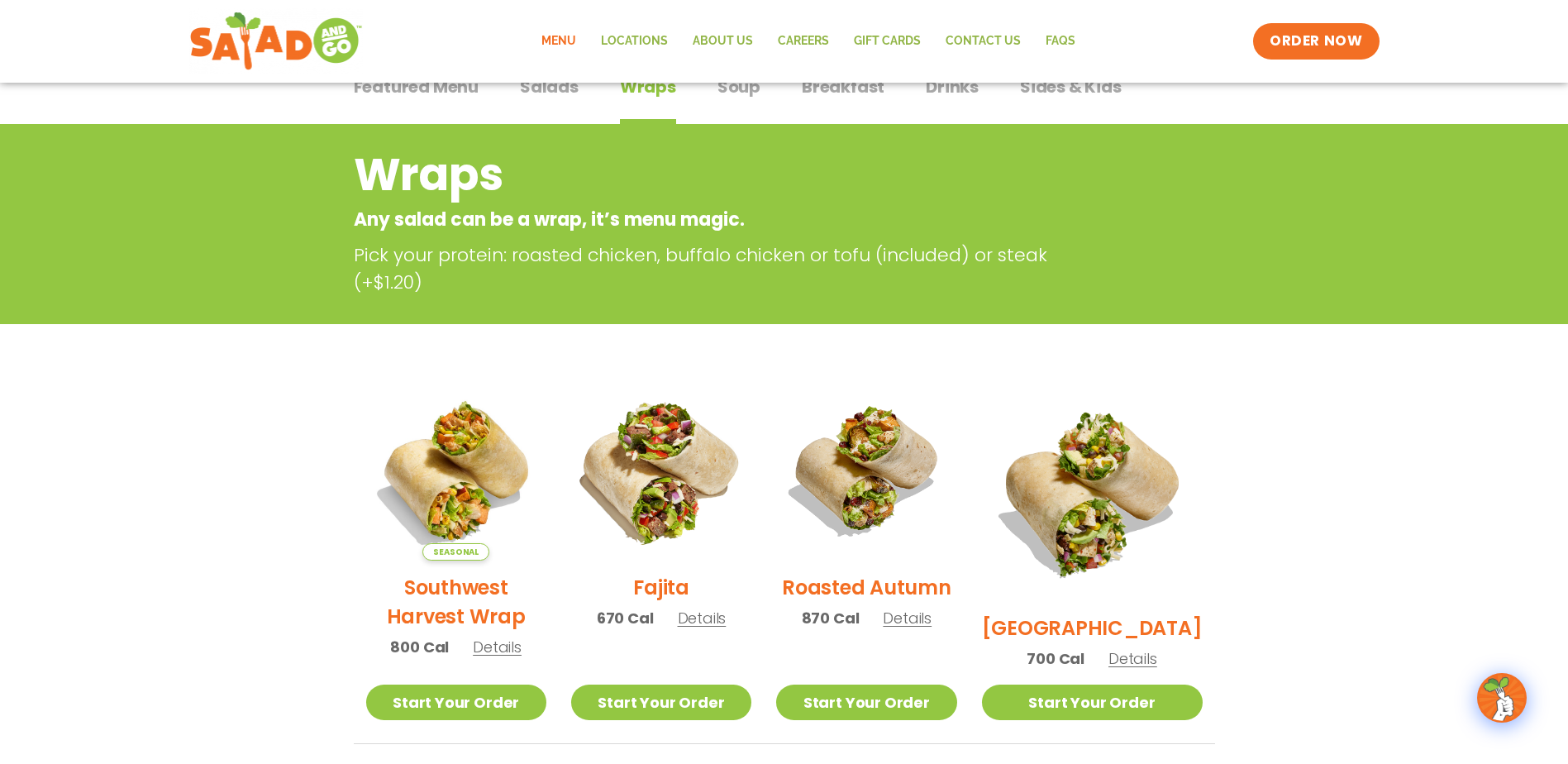
scroll to position [38, 0]
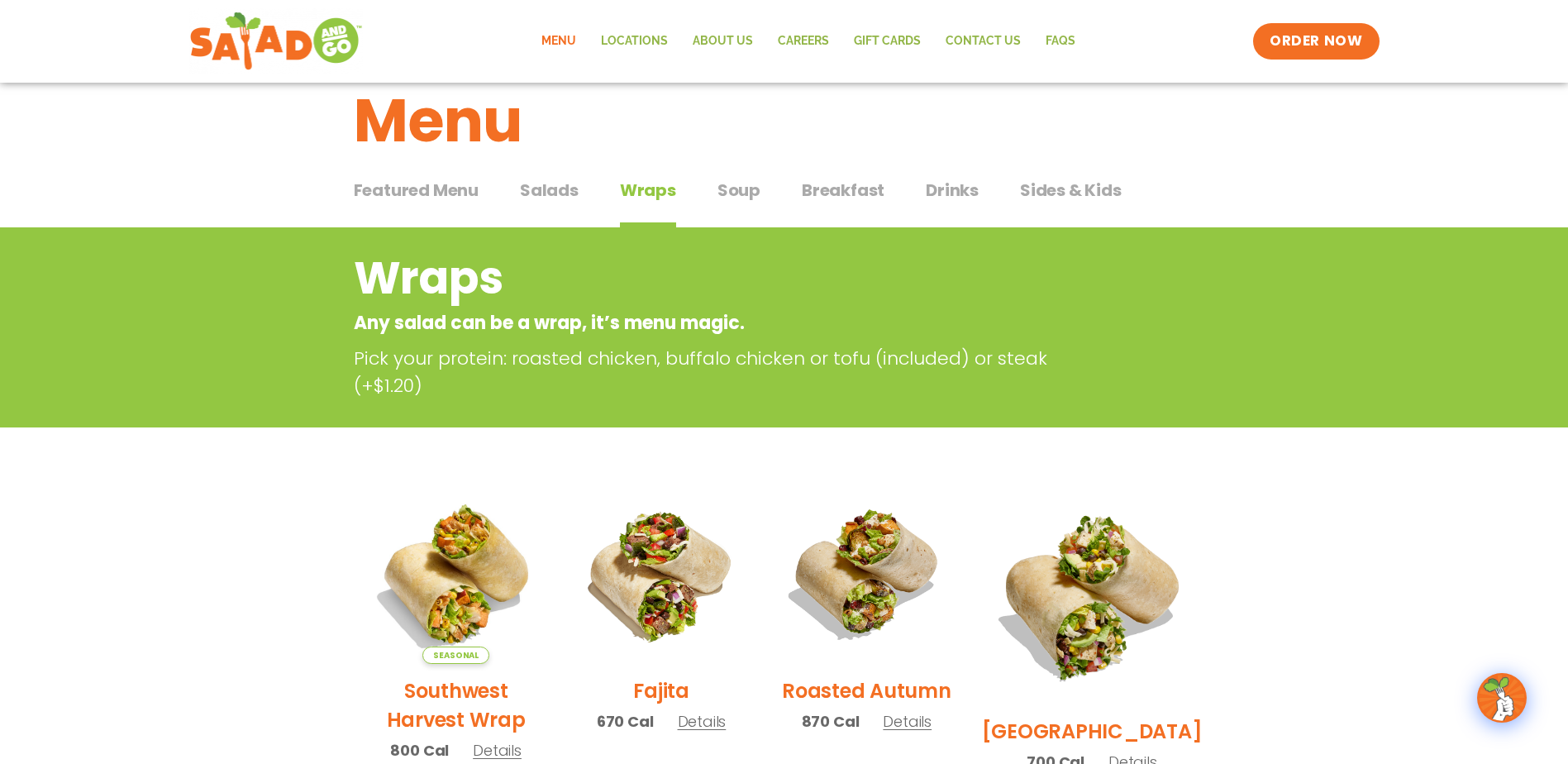
click at [552, 194] on span "Salads" at bounding box center [549, 190] width 59 height 25
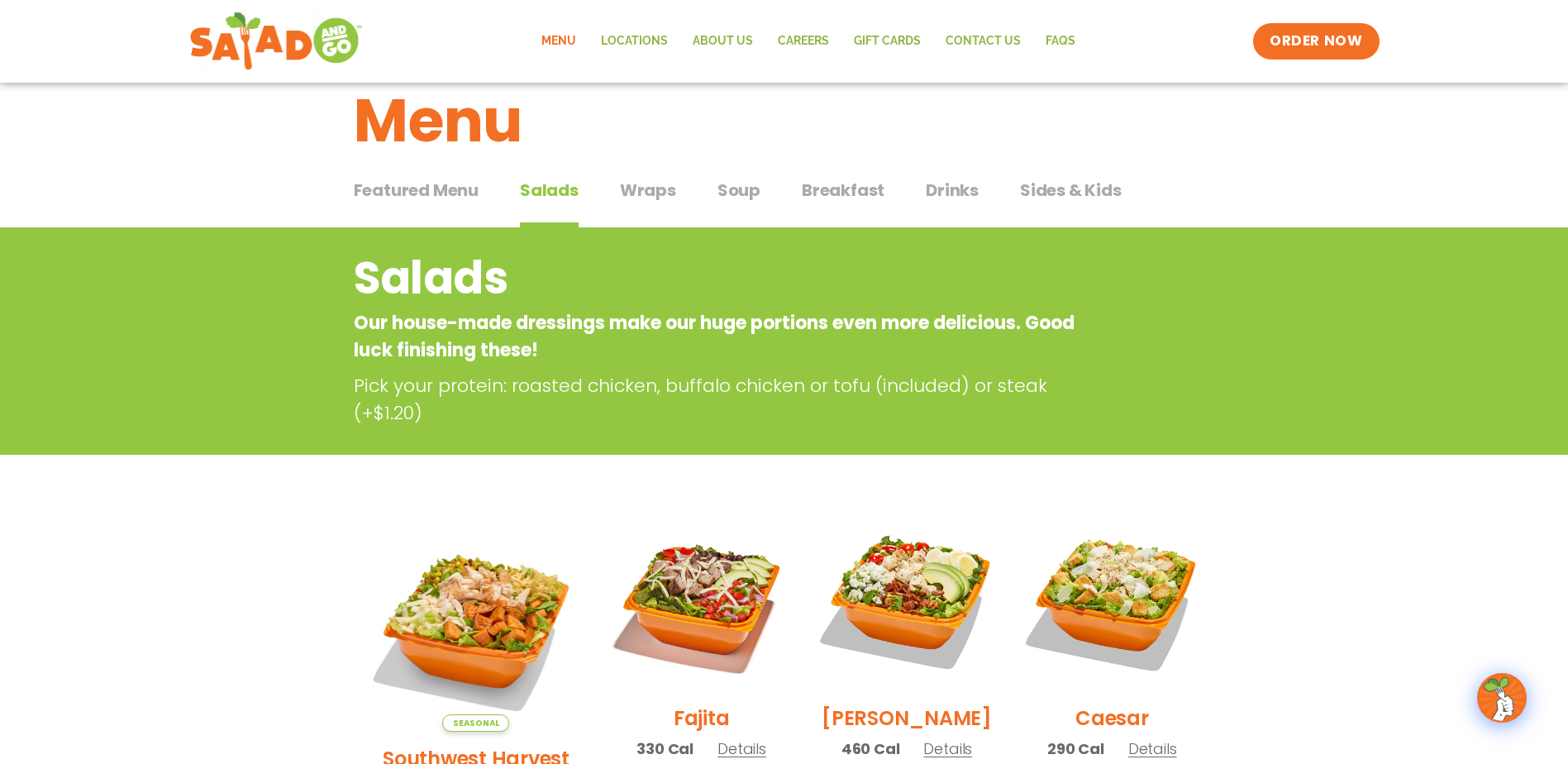
click at [466, 191] on span "Featured Menu" at bounding box center [415, 190] width 124 height 25
